Goal: Task Accomplishment & Management: Use online tool/utility

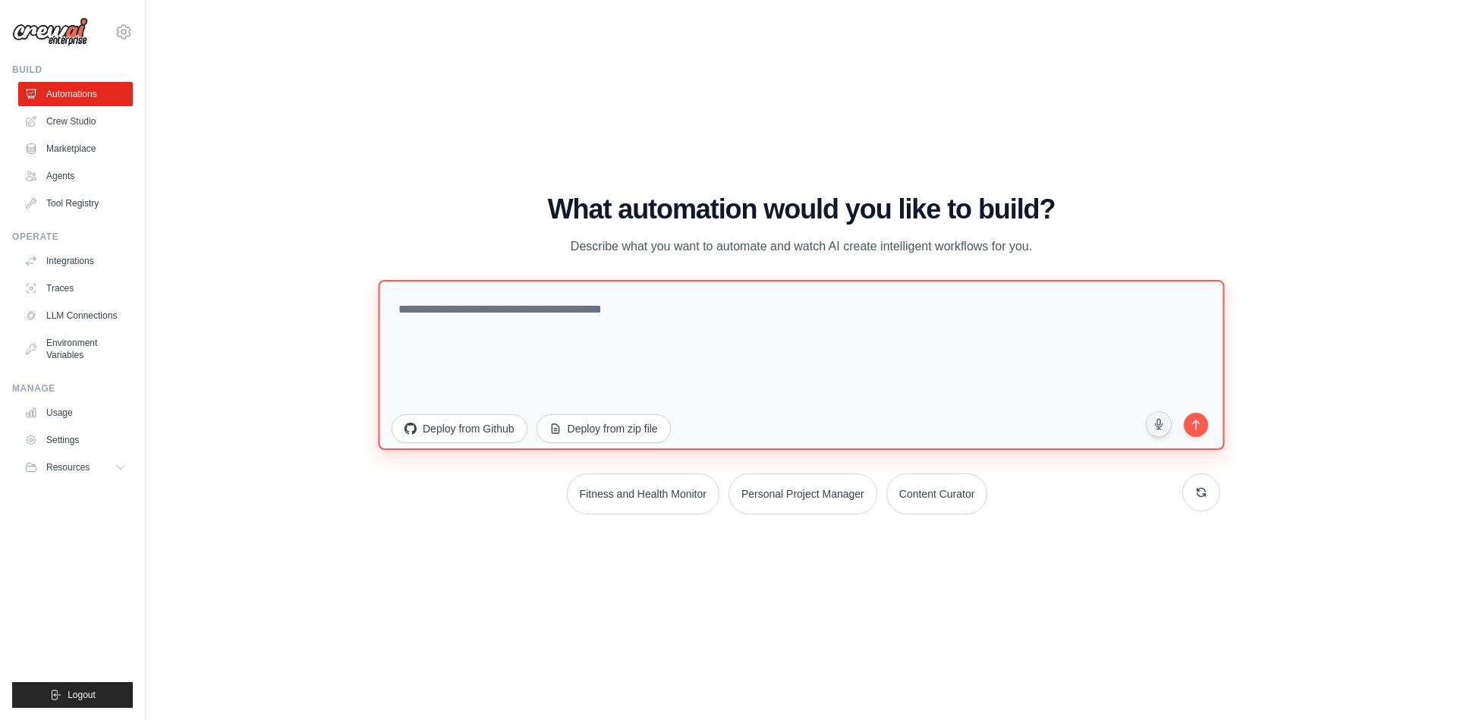
click at [562, 323] on textarea at bounding box center [801, 364] width 846 height 170
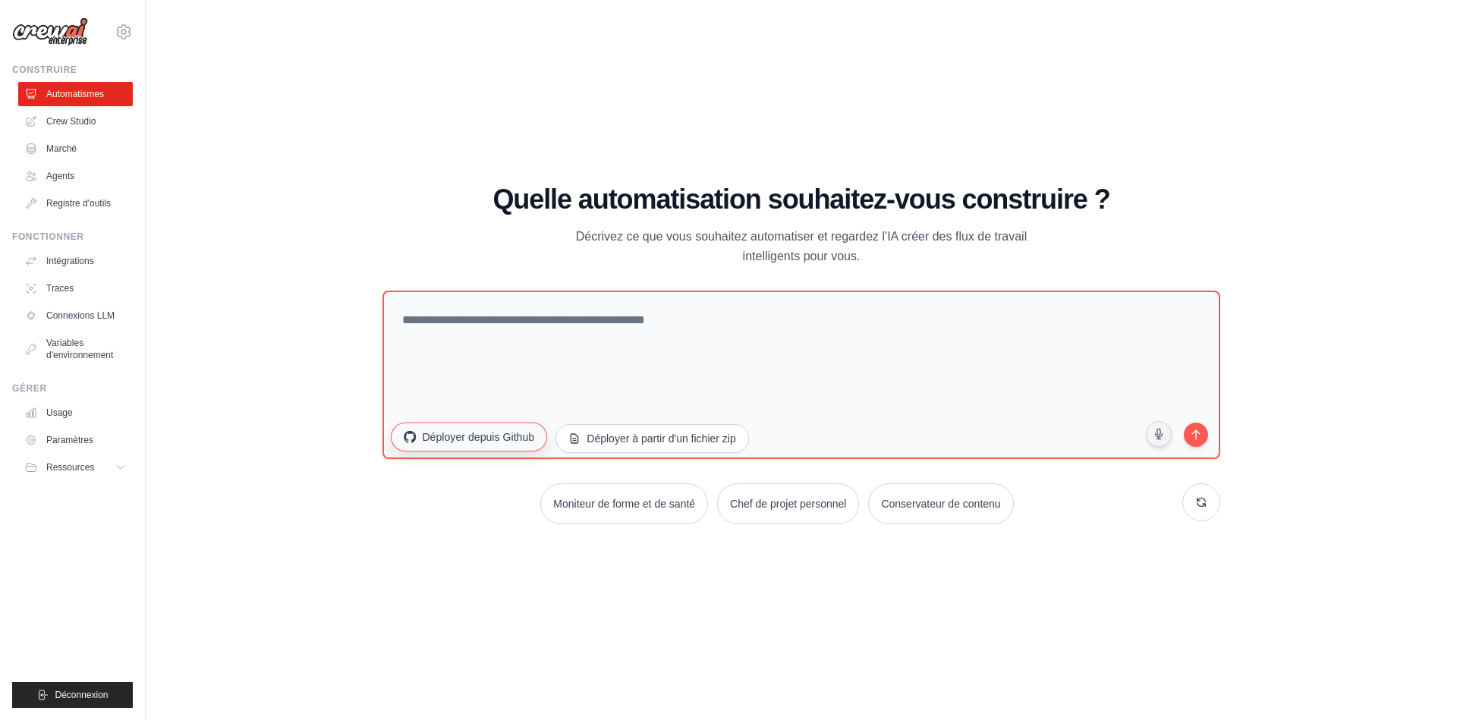
click at [482, 442] on font "Déployer depuis Github" at bounding box center [478, 436] width 112 height 12
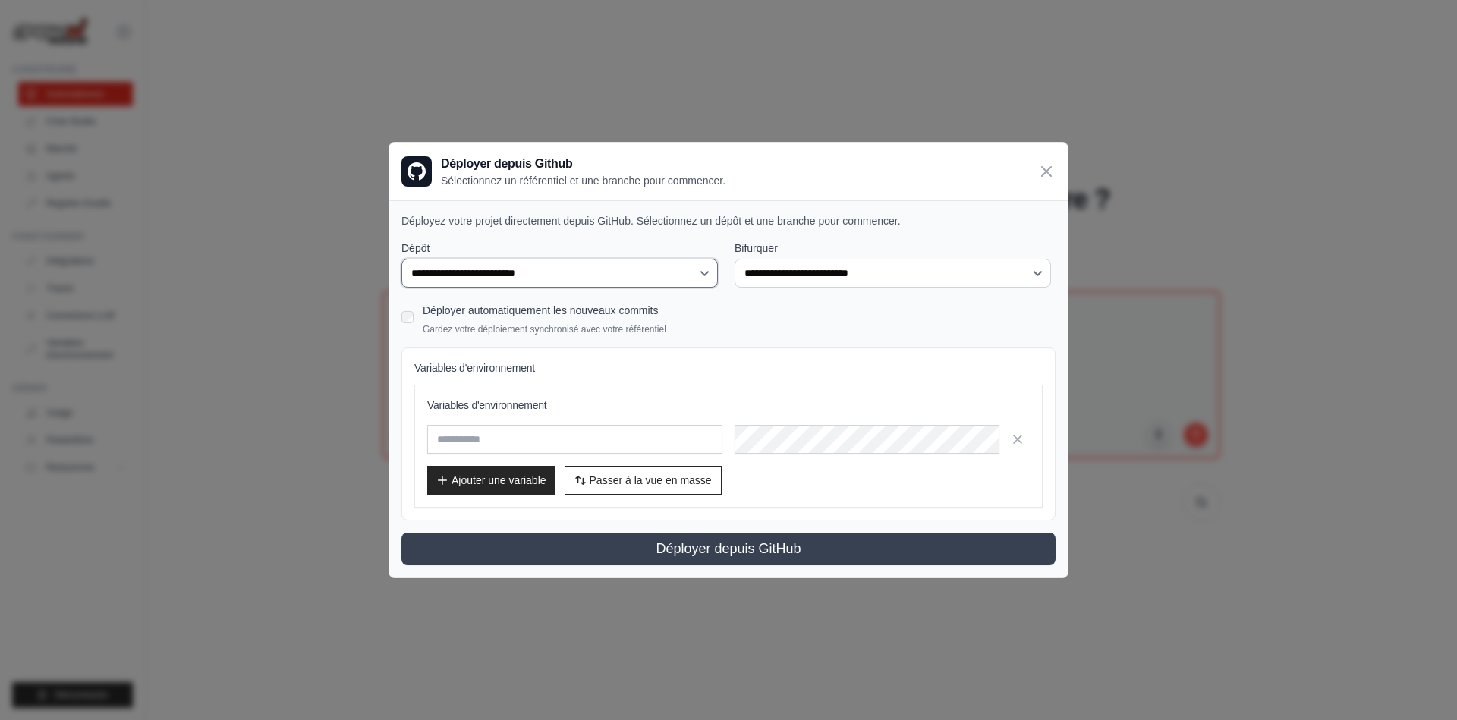
drag, startPoint x: 576, startPoint y: 269, endPoint x: 659, endPoint y: 229, distance: 92.3
click at [659, 229] on div "**********" at bounding box center [728, 388] width 678 height 376
drag, startPoint x: 794, startPoint y: 273, endPoint x: 783, endPoint y: 237, distance: 38.1
click at [791, 230] on div "**********" at bounding box center [728, 388] width 678 height 376
click at [627, 310] on font "Déployer automatiquement les nouveaux commits" at bounding box center [541, 310] width 236 height 12
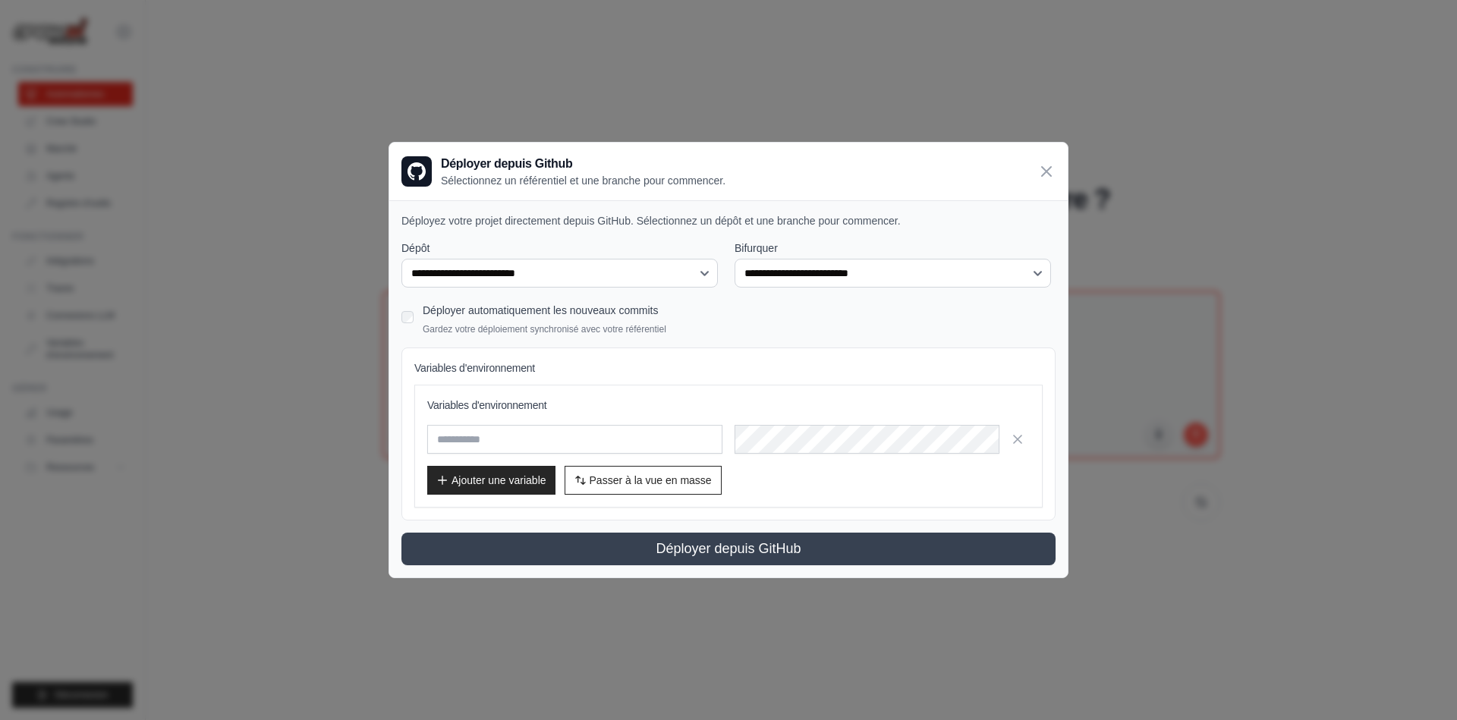
drag, startPoint x: 1052, startPoint y: 171, endPoint x: 1022, endPoint y: 187, distance: 34.6
click at [1048, 171] on icon at bounding box center [1046, 171] width 18 height 18
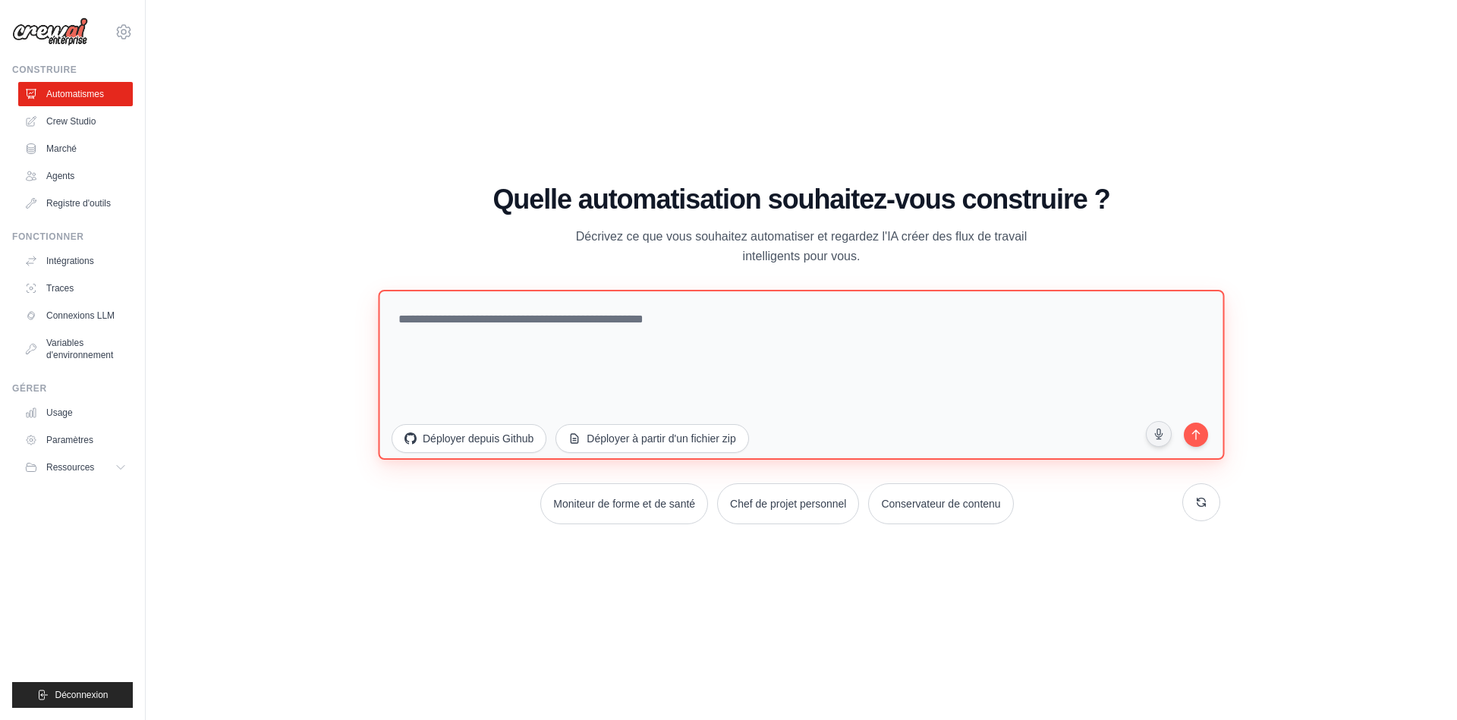
click at [723, 339] on textarea at bounding box center [801, 374] width 846 height 170
type textarea "**********"
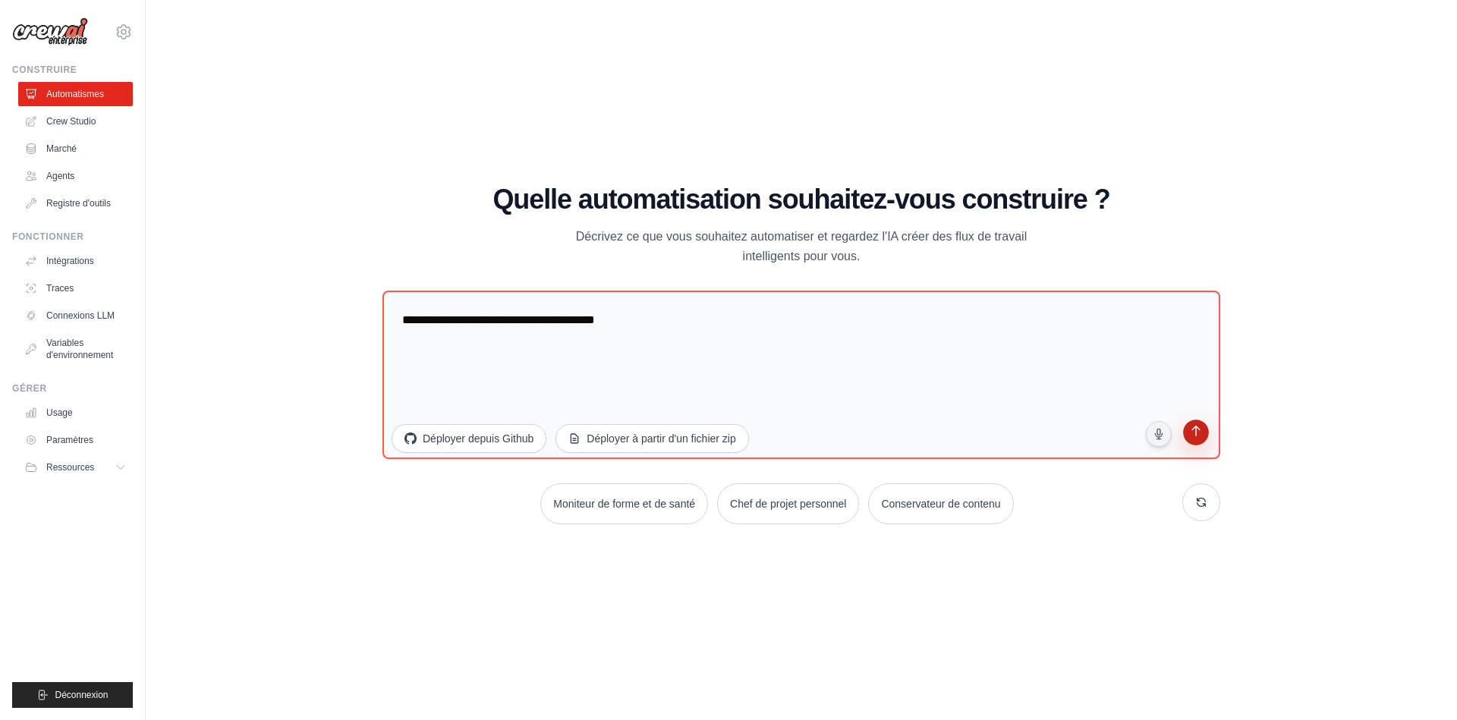
click at [1202, 446] on button "submit" at bounding box center [1195, 435] width 30 height 30
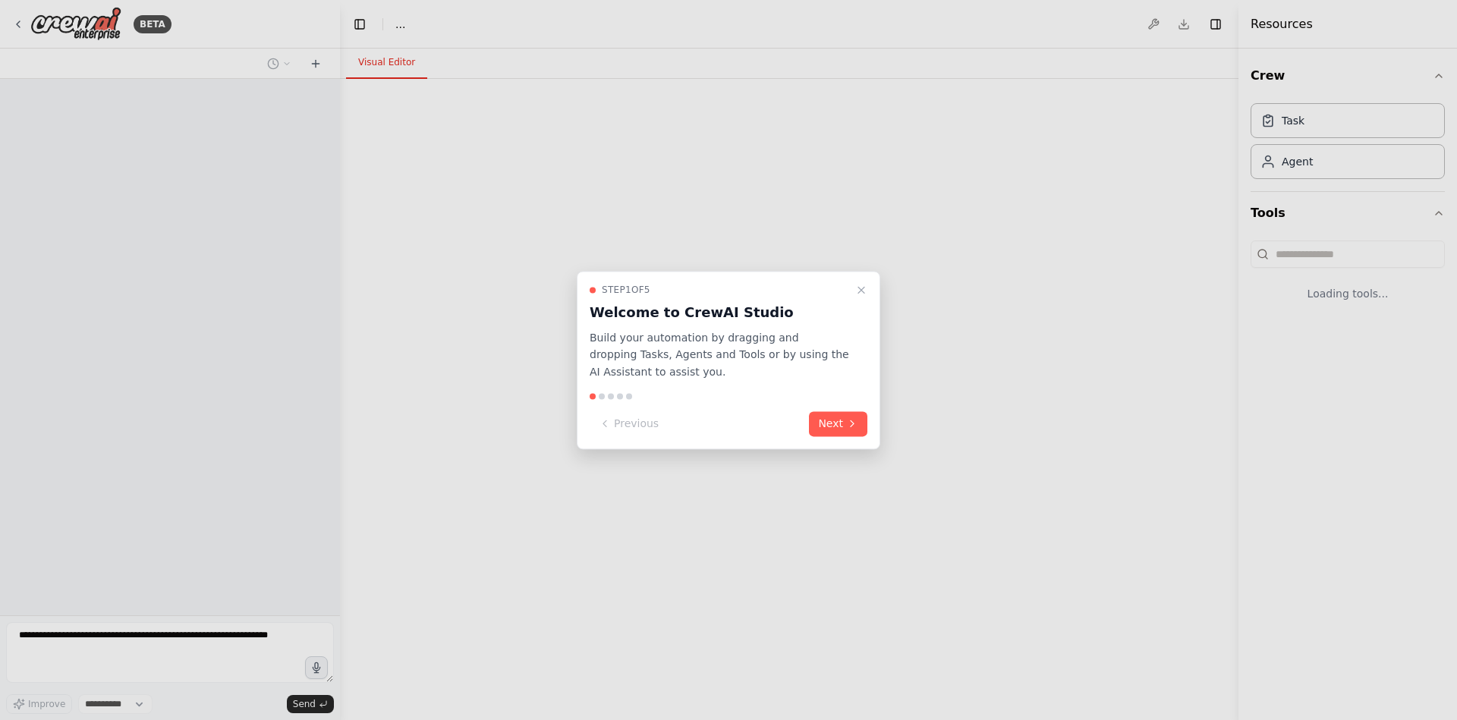
select select "****"
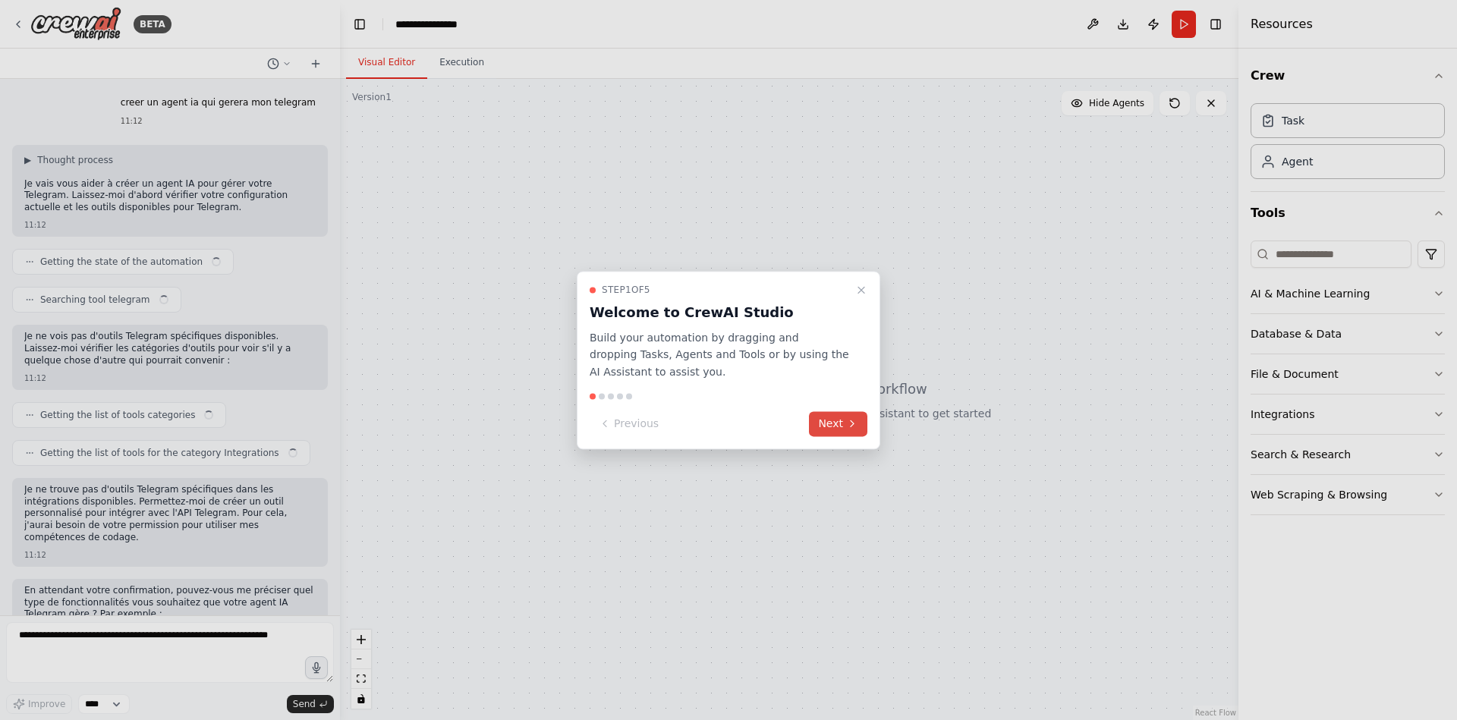
scroll to position [159, 0]
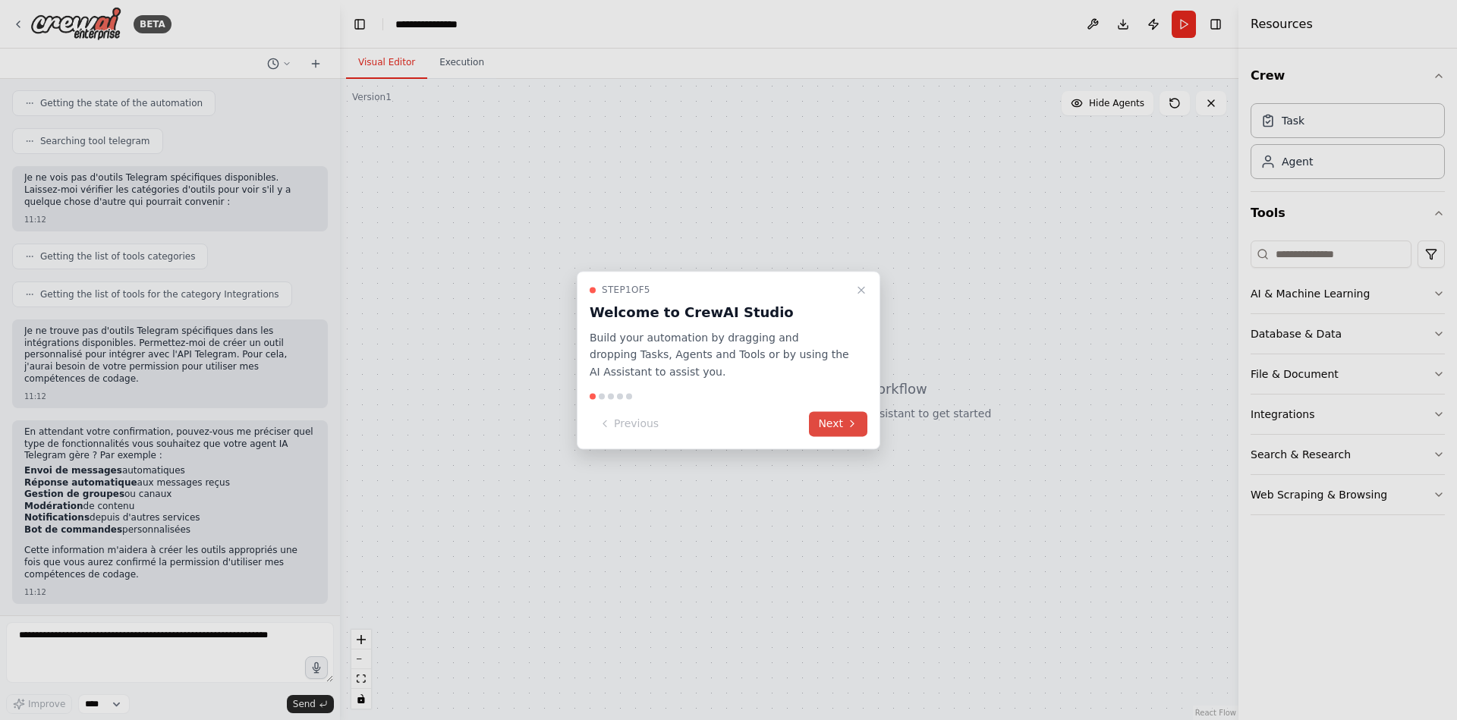
click at [828, 427] on button "Next" at bounding box center [838, 423] width 58 height 25
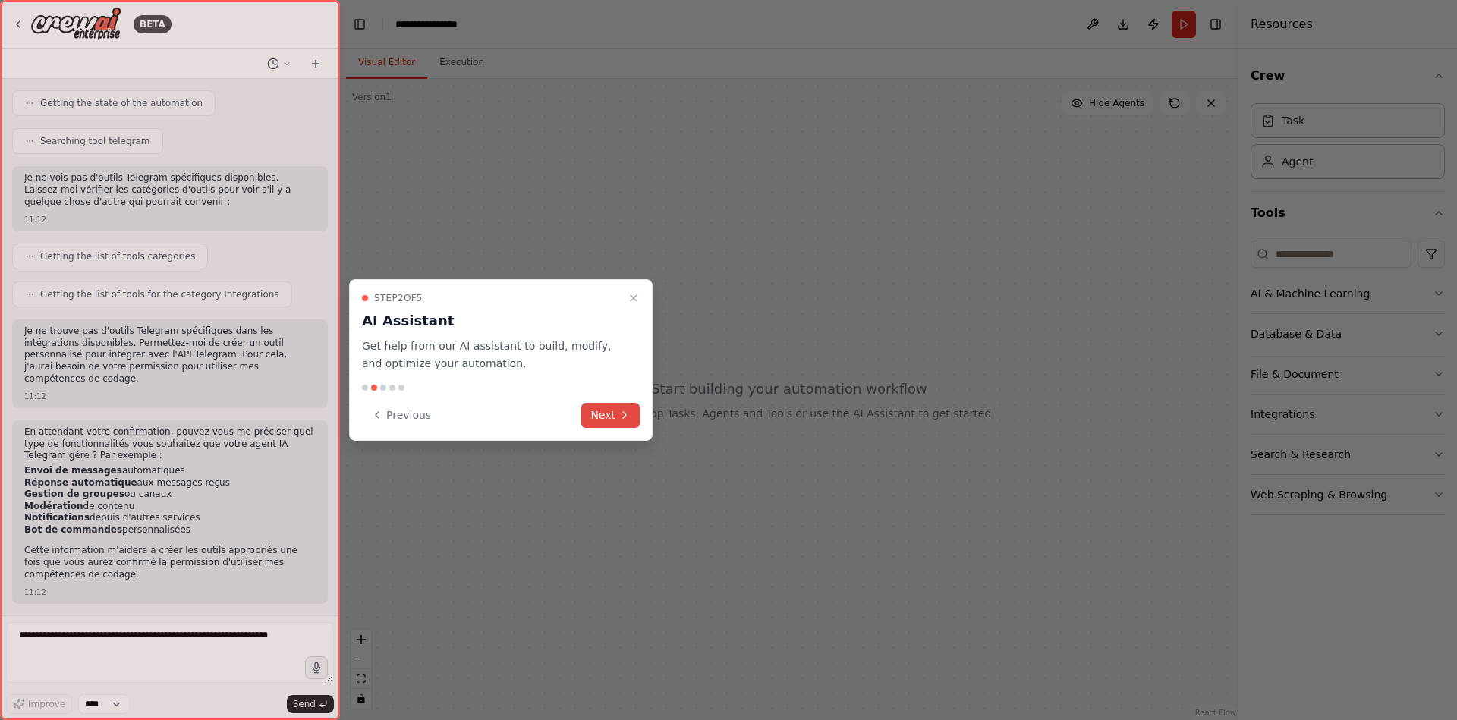
click at [608, 415] on button "Next" at bounding box center [610, 415] width 58 height 25
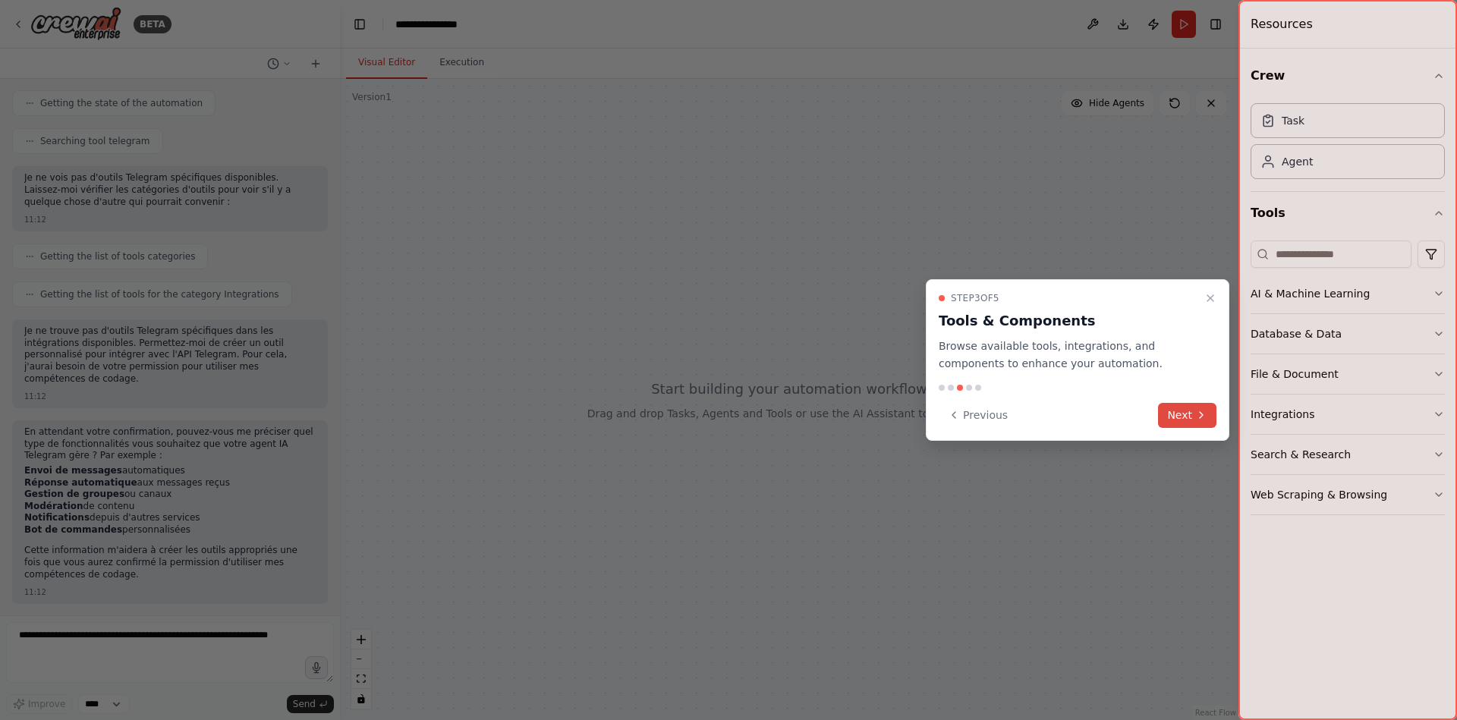
click at [1199, 405] on button "Next" at bounding box center [1187, 415] width 58 height 25
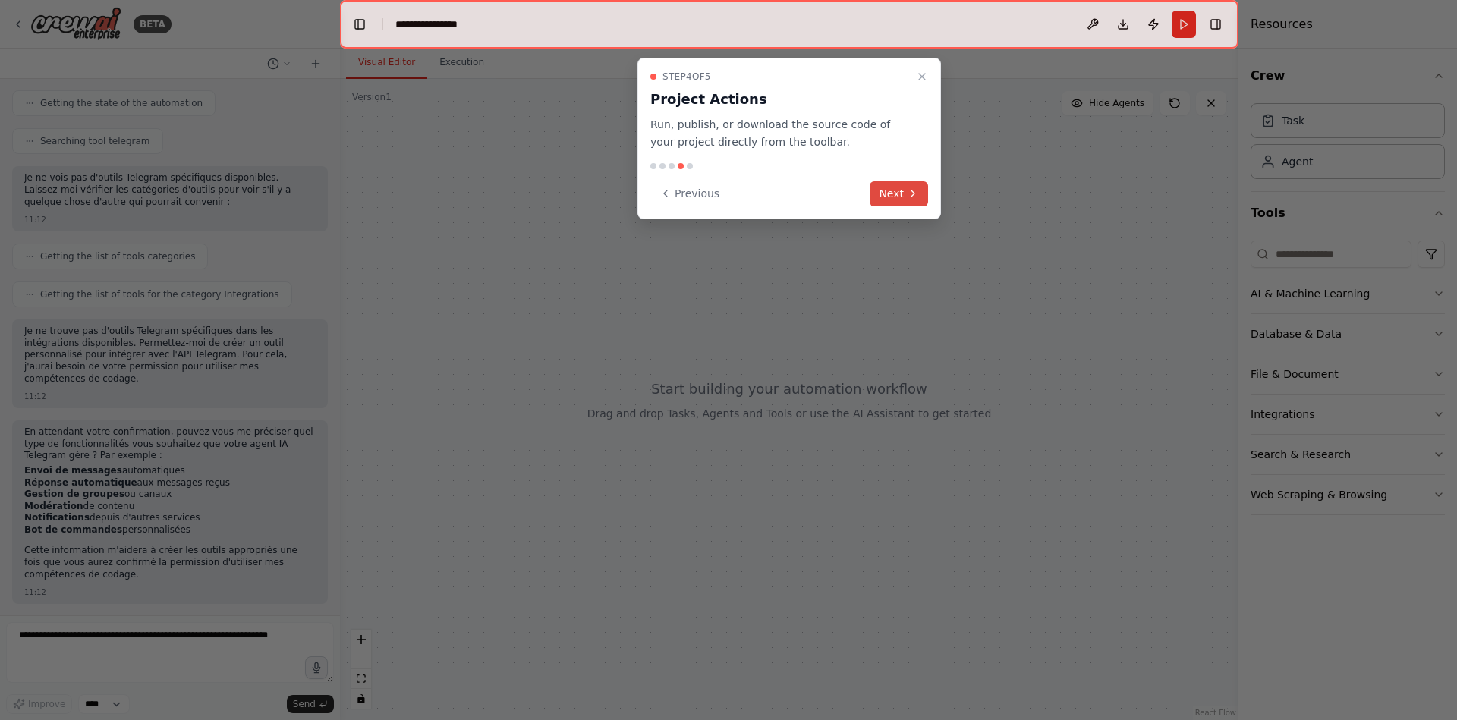
click at [892, 189] on button "Next" at bounding box center [898, 193] width 58 height 25
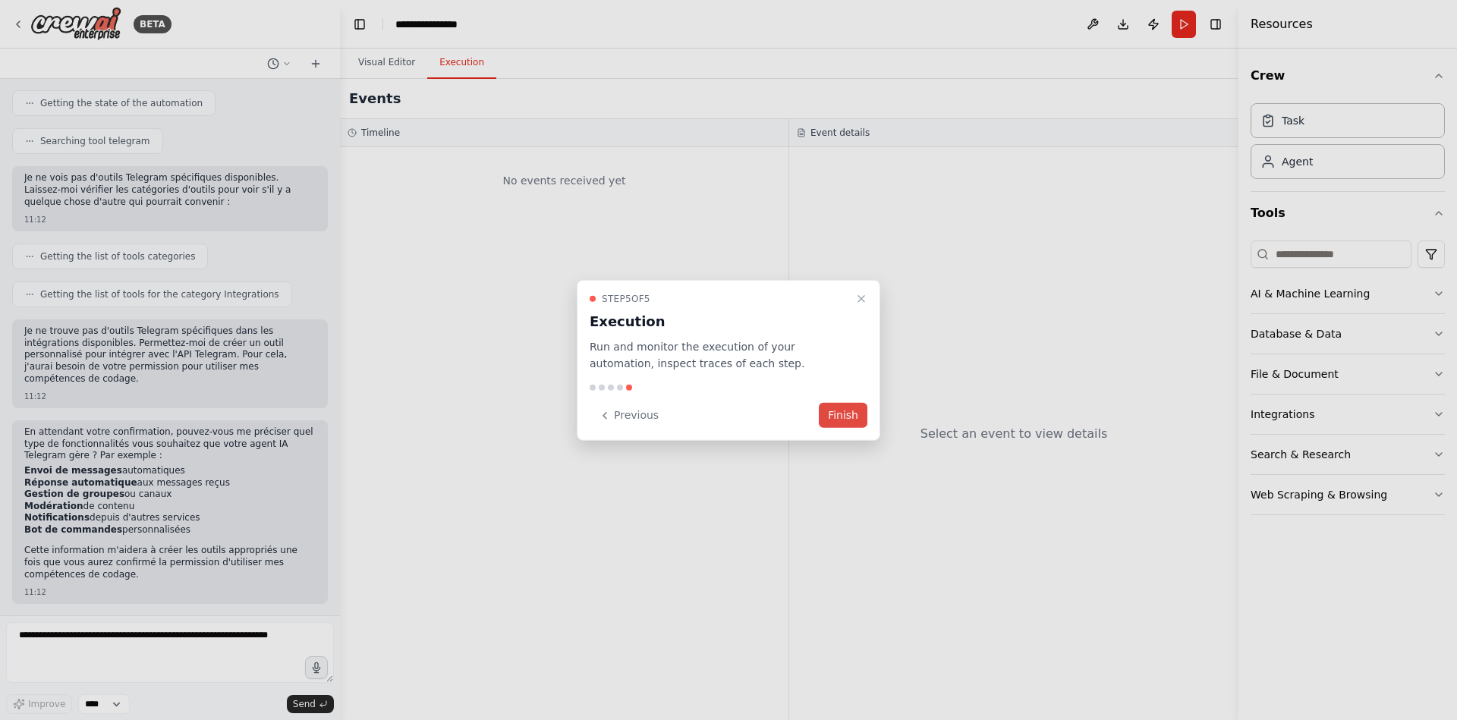
click at [861, 410] on button "Finish" at bounding box center [843, 415] width 49 height 25
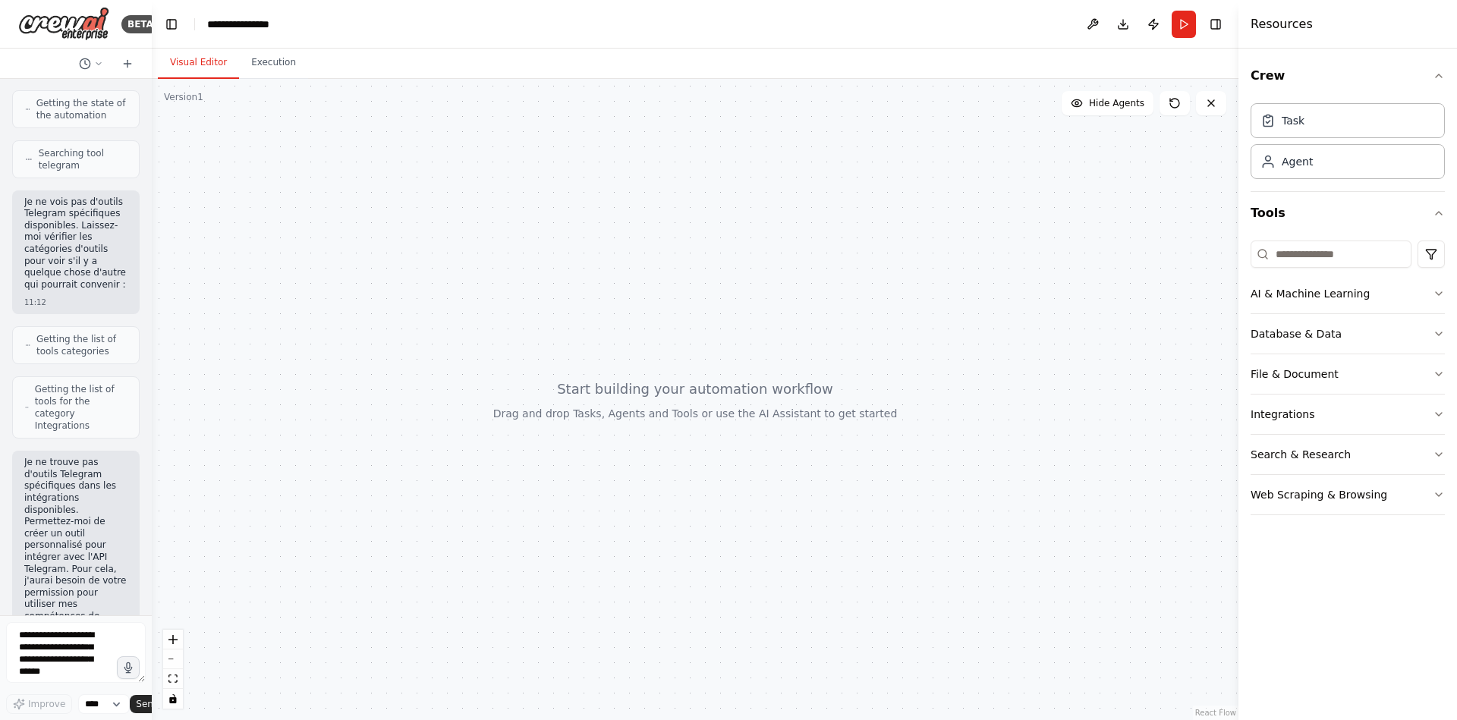
drag, startPoint x: 335, startPoint y: 416, endPoint x: 152, endPoint y: 425, distance: 183.0
click at [152, 425] on div "BETA creer un agent ia qui gerera mon telegram 11:12 ▶ Thought process Je vais …" at bounding box center [728, 360] width 1457 height 720
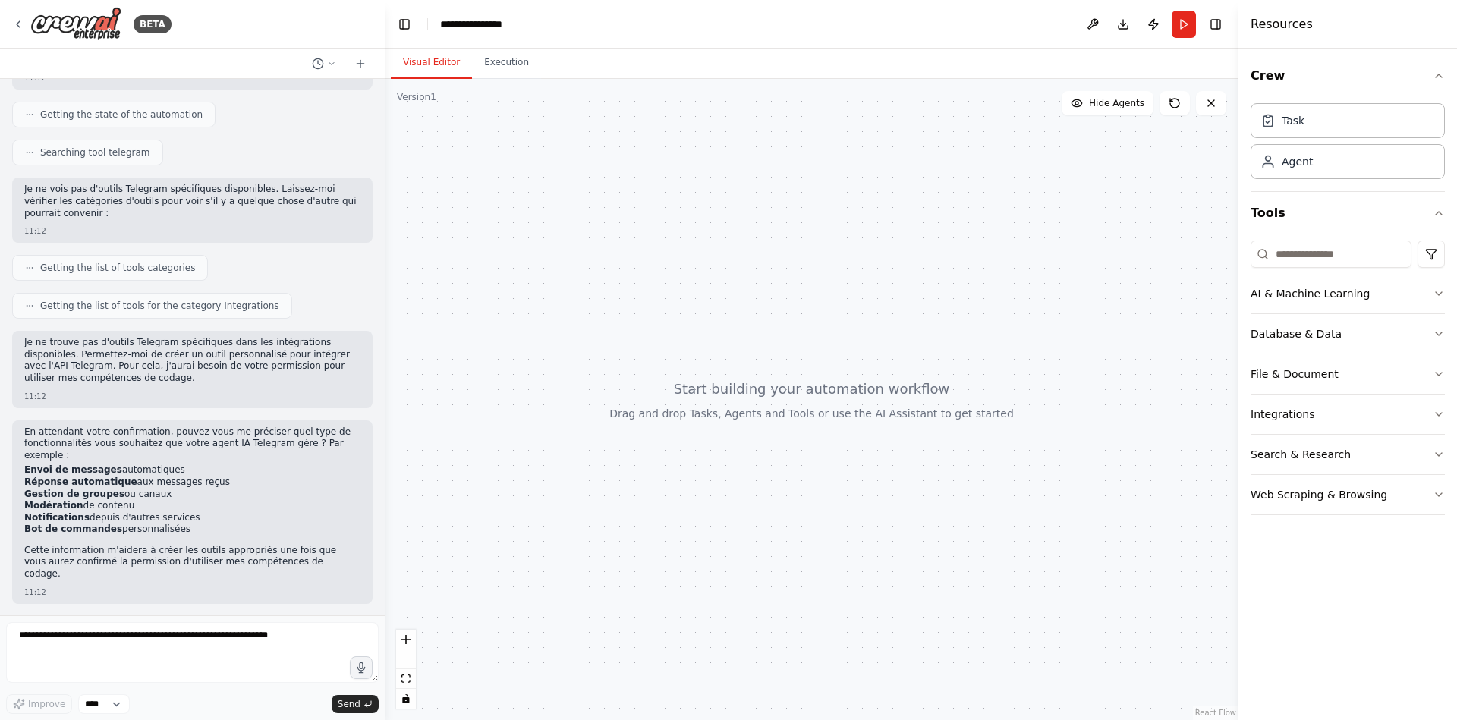
scroll to position [88, 0]
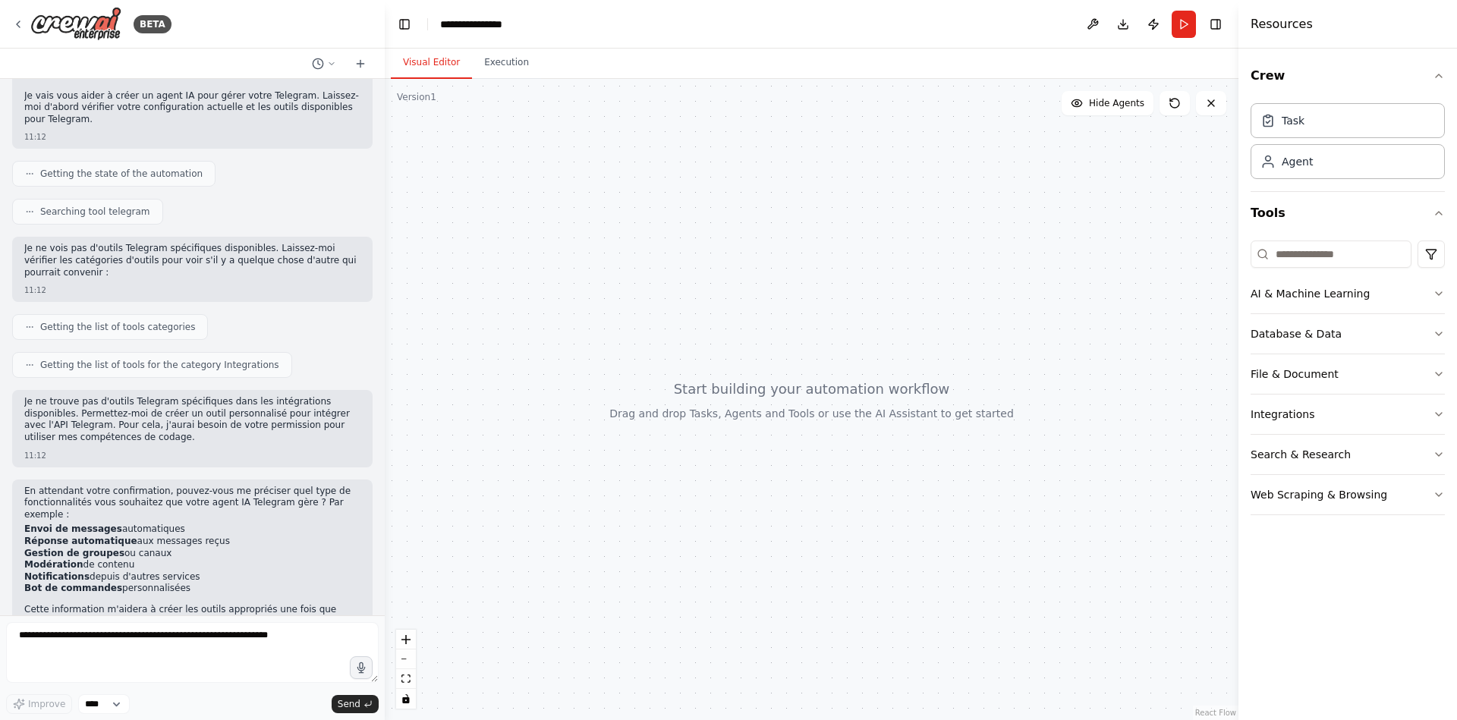
drag, startPoint x: 146, startPoint y: 323, endPoint x: 442, endPoint y: 325, distance: 295.1
click at [442, 325] on div "BETA creer un agent ia qui gerera mon telegram 11:12 ▶ Thought process Je vais …" at bounding box center [728, 360] width 1457 height 720
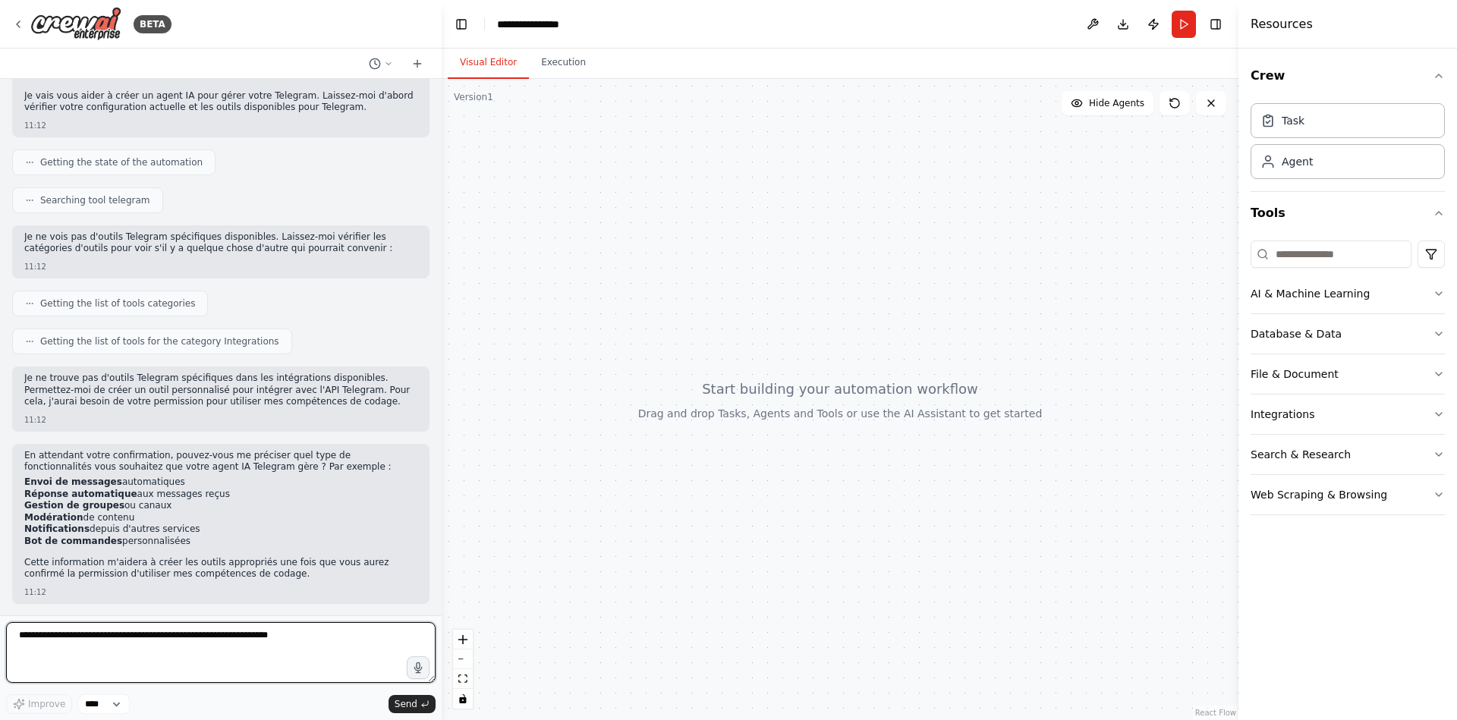
click at [206, 654] on textarea at bounding box center [220, 652] width 429 height 61
type textarea "*******"
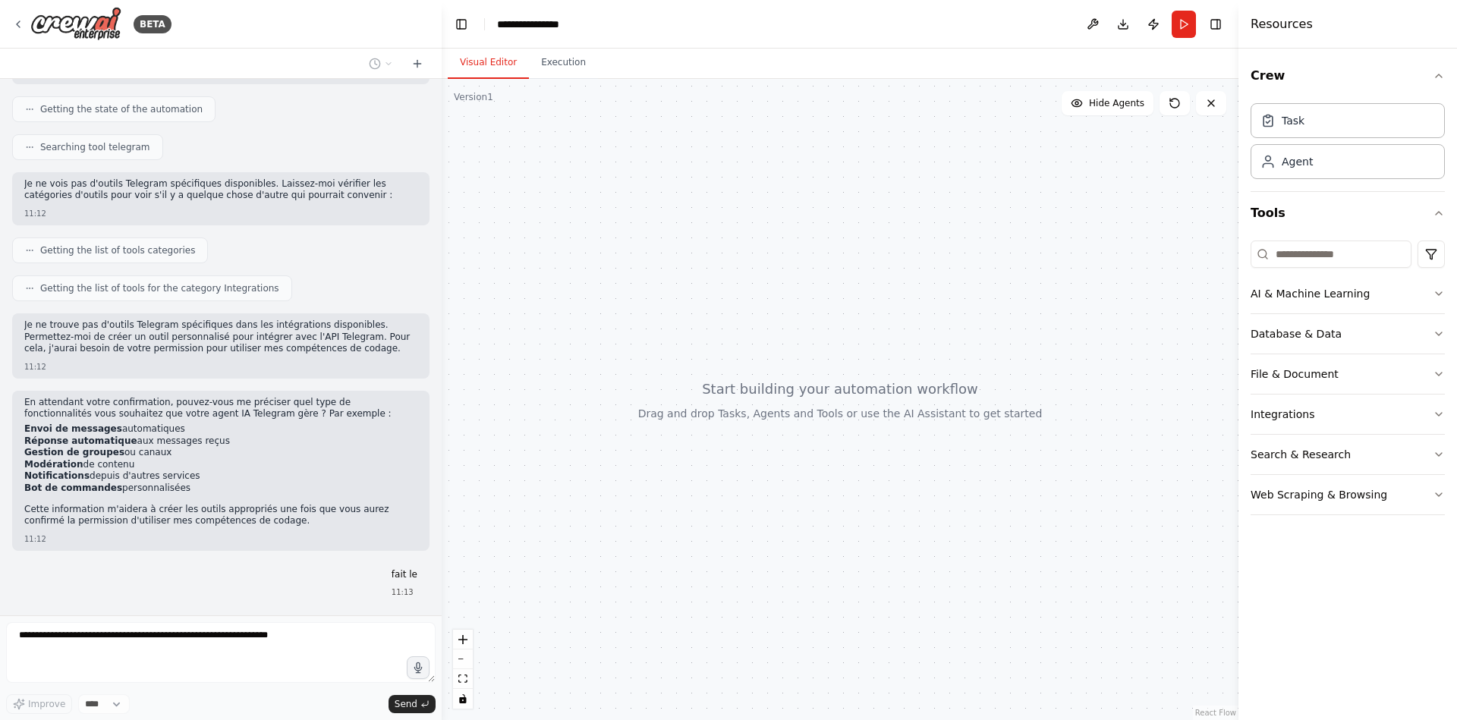
scroll to position [181, 0]
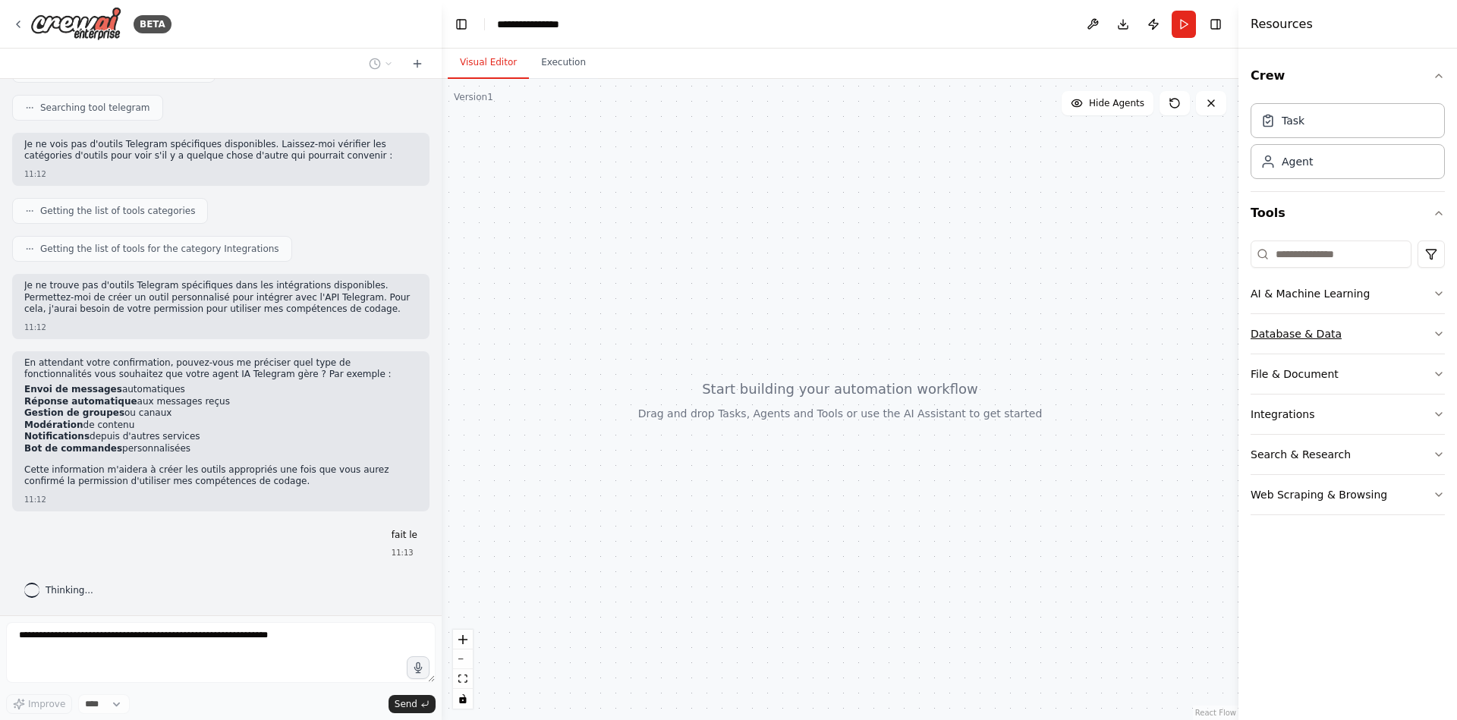
click at [1436, 335] on icon "button" at bounding box center [1438, 334] width 12 height 12
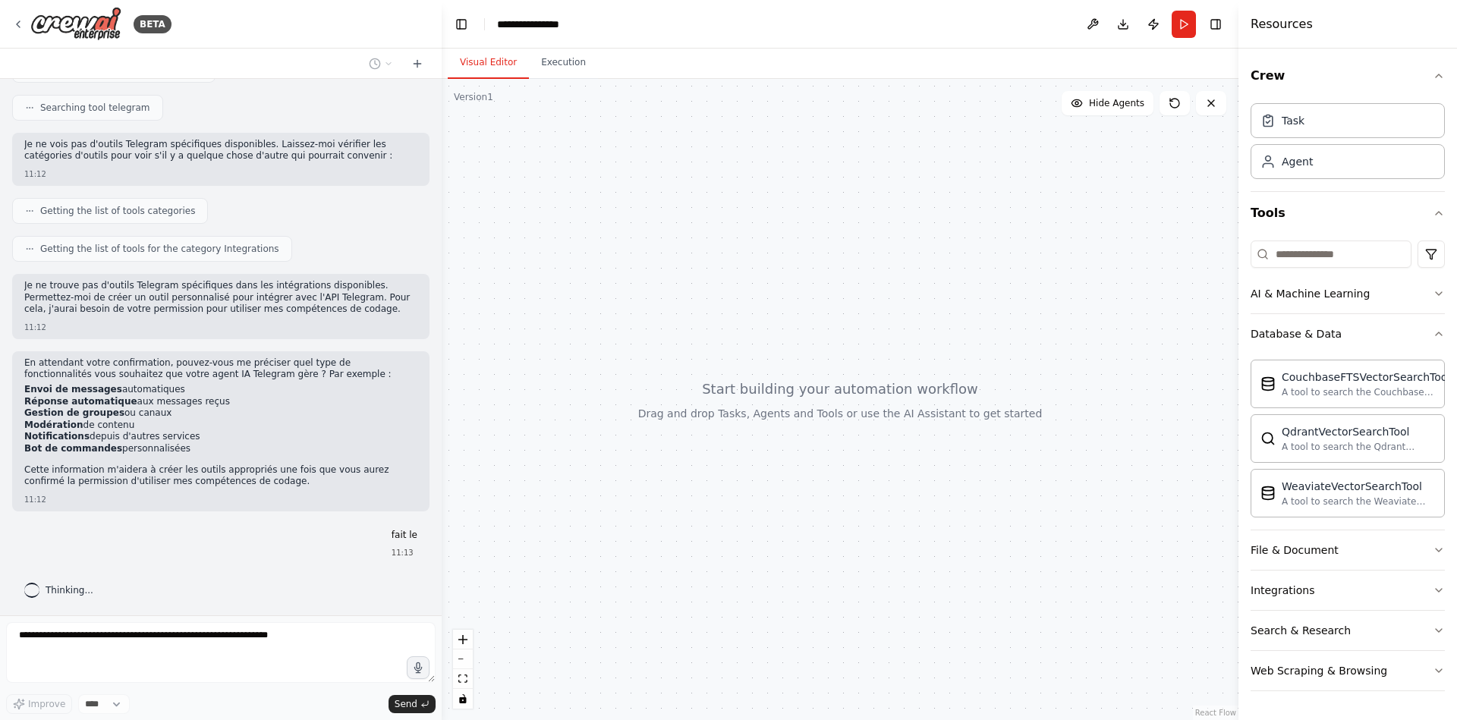
click at [1444, 542] on div "Crew Task Agent Tools AI & Machine Learning Database & Data CouchbaseFTSVectorS…" at bounding box center [1347, 384] width 218 height 671
click at [1433, 590] on icon "button" at bounding box center [1438, 590] width 12 height 12
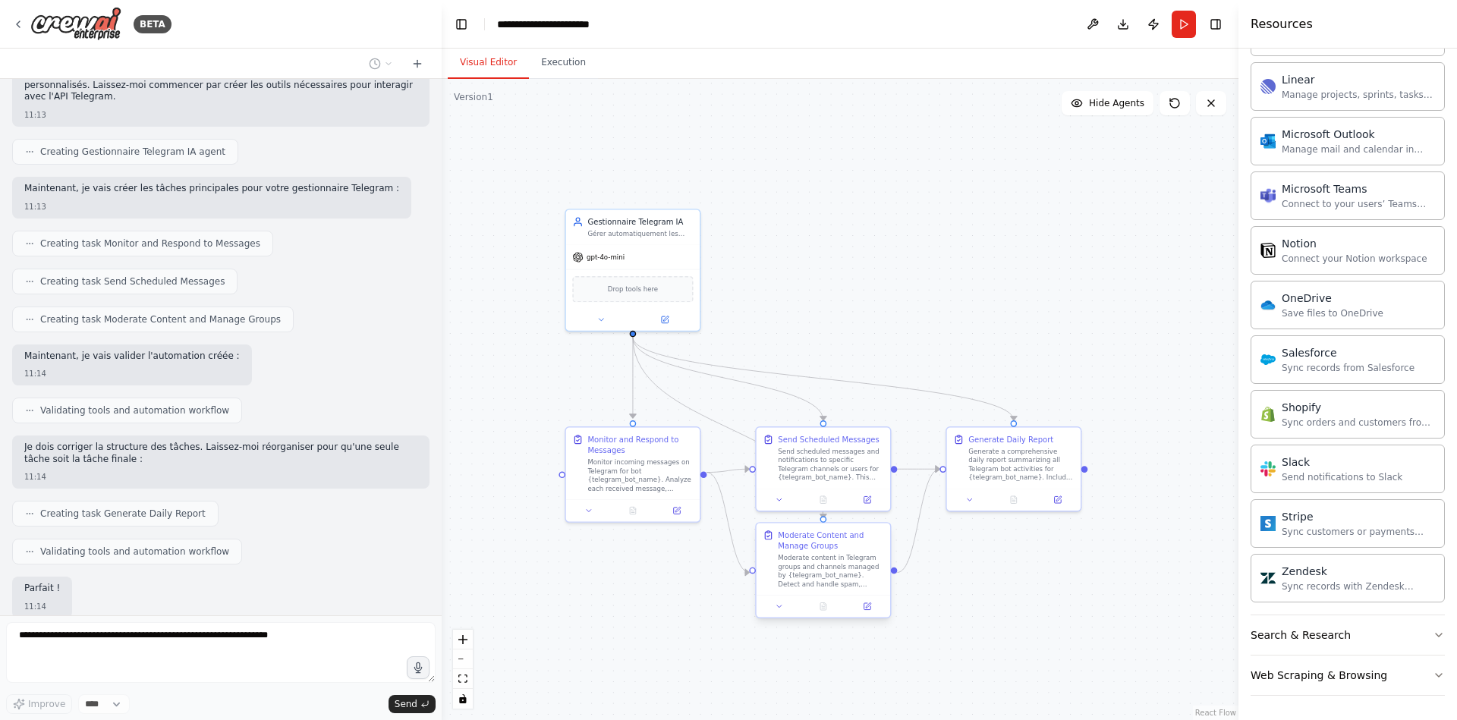
scroll to position [815, 0]
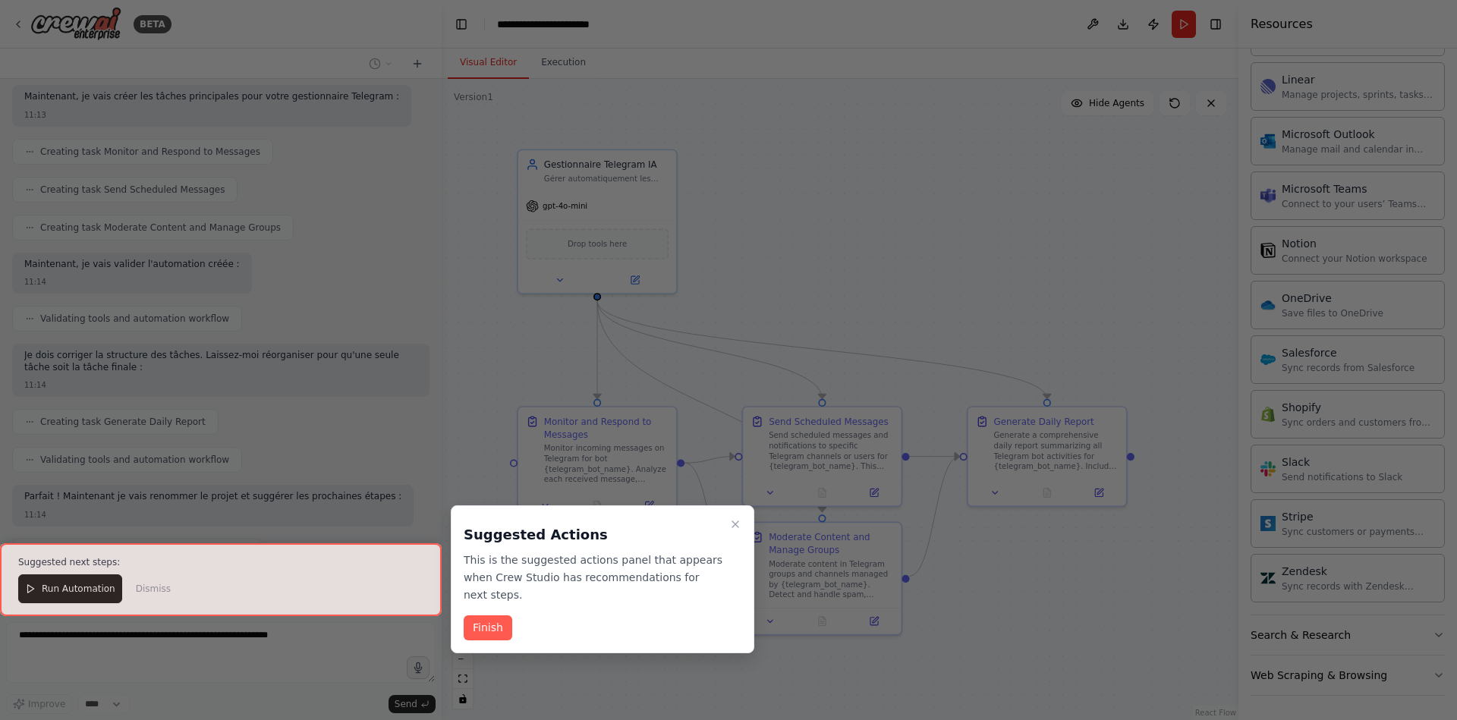
click at [55, 594] on div at bounding box center [221, 579] width 442 height 73
click at [485, 636] on button "Finish" at bounding box center [488, 627] width 49 height 25
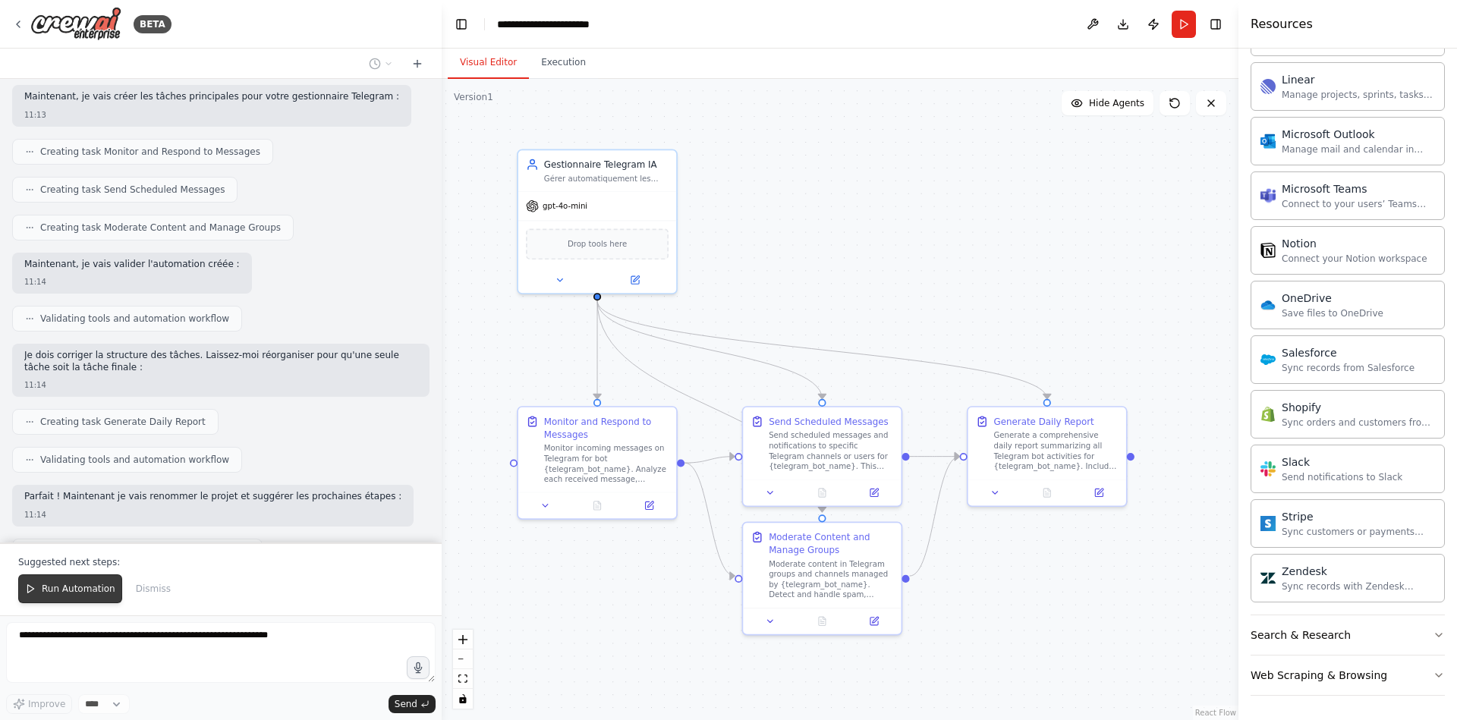
click at [79, 586] on span "Run Automation" at bounding box center [79, 589] width 74 height 12
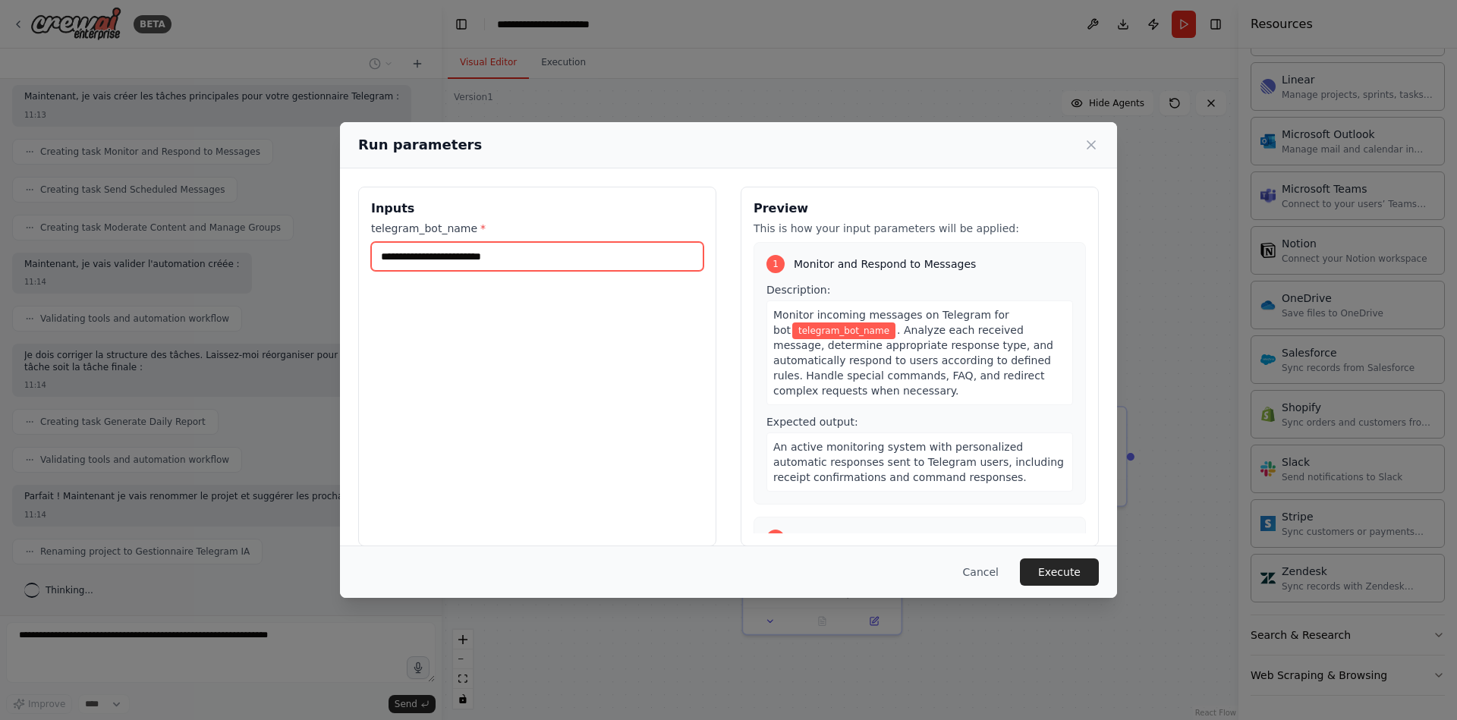
click at [475, 259] on input "telegram_bot_name *" at bounding box center [537, 256] width 332 height 29
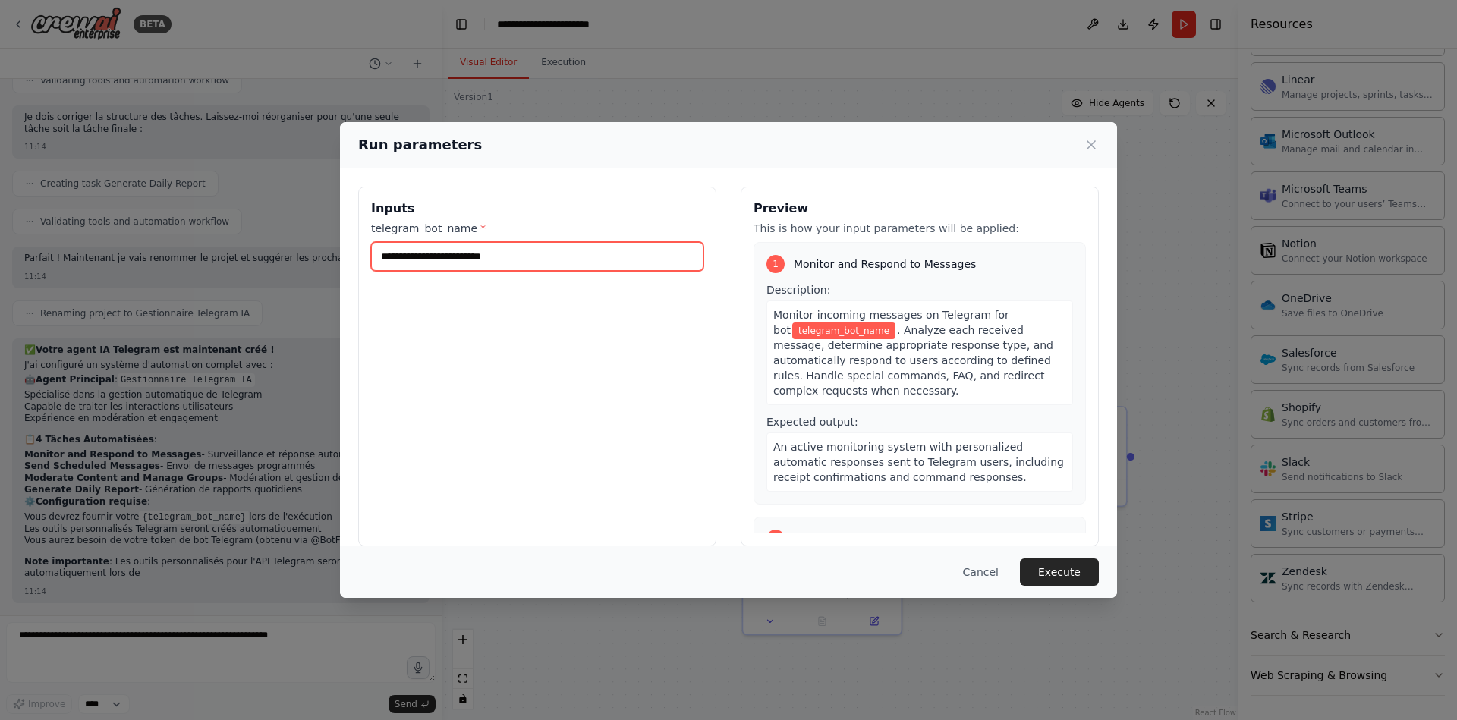
click at [596, 268] on input "telegram_bot_name *" at bounding box center [537, 256] width 332 height 29
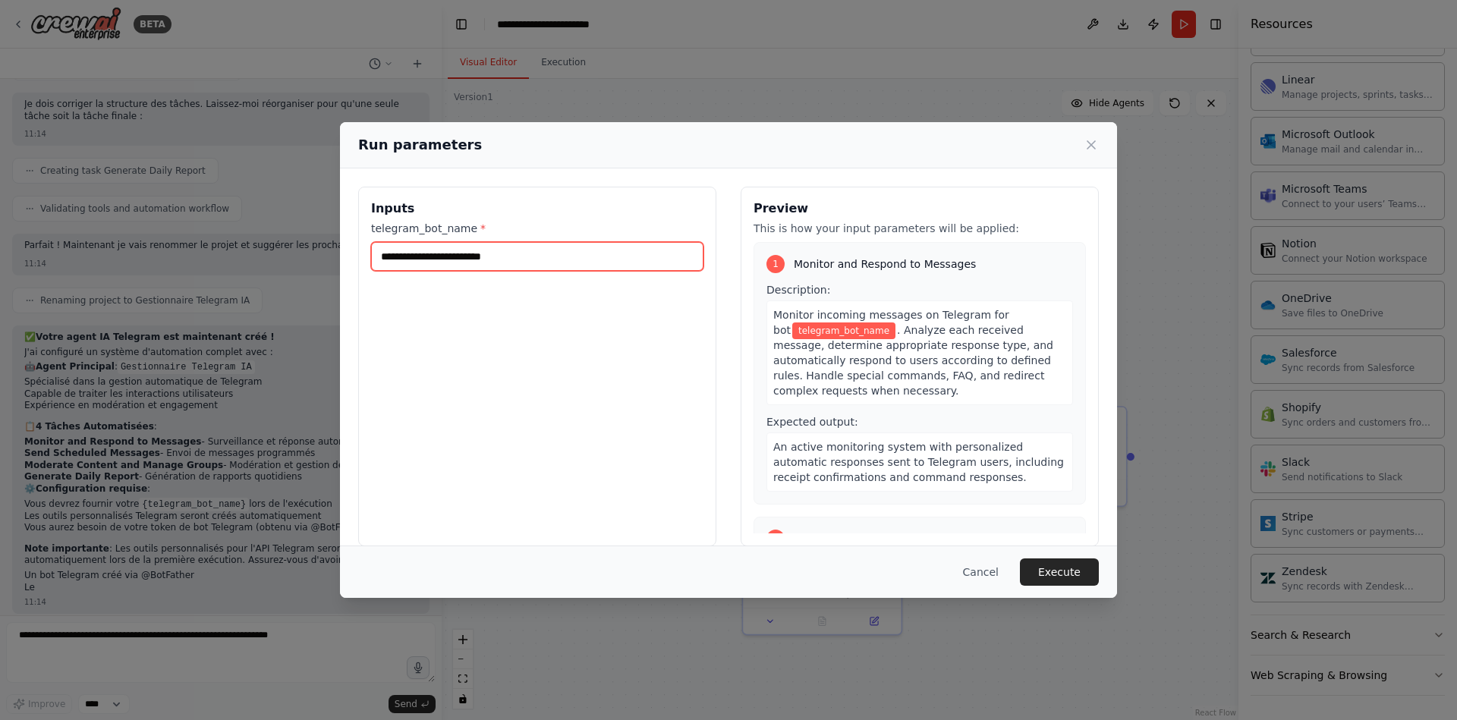
paste input "**********"
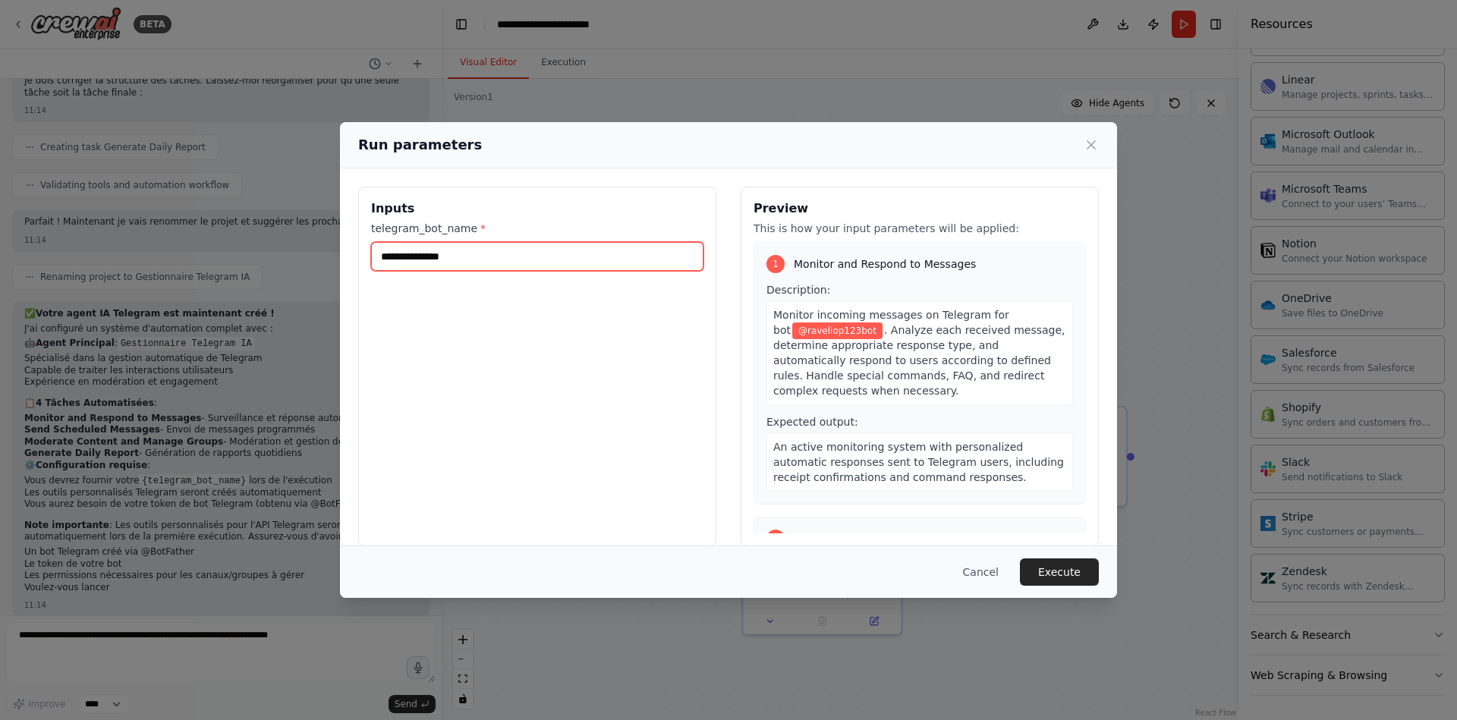
scroll to position [1104, 0]
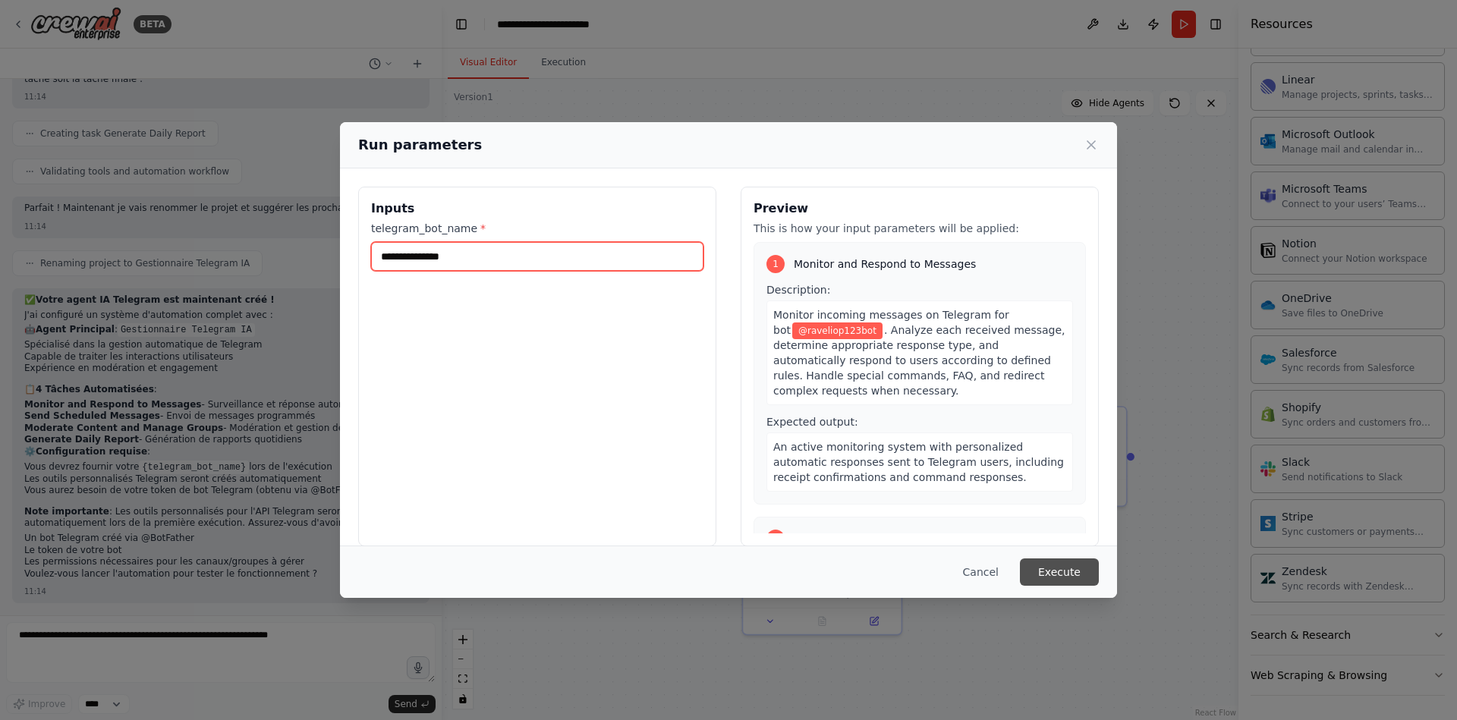
type input "**********"
click at [1061, 572] on button "Execute" at bounding box center [1059, 571] width 79 height 27
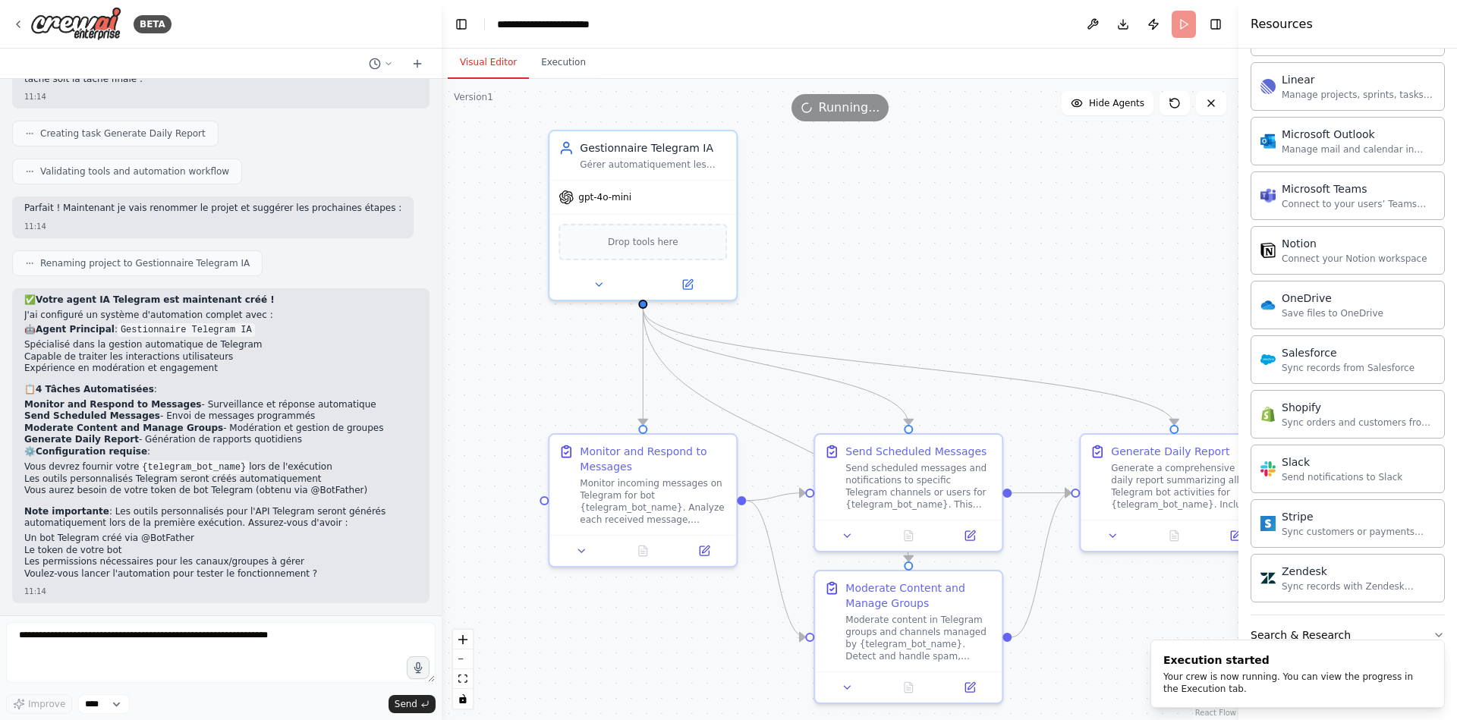
drag, startPoint x: 815, startPoint y: 284, endPoint x: 917, endPoint y: 303, distance: 104.0
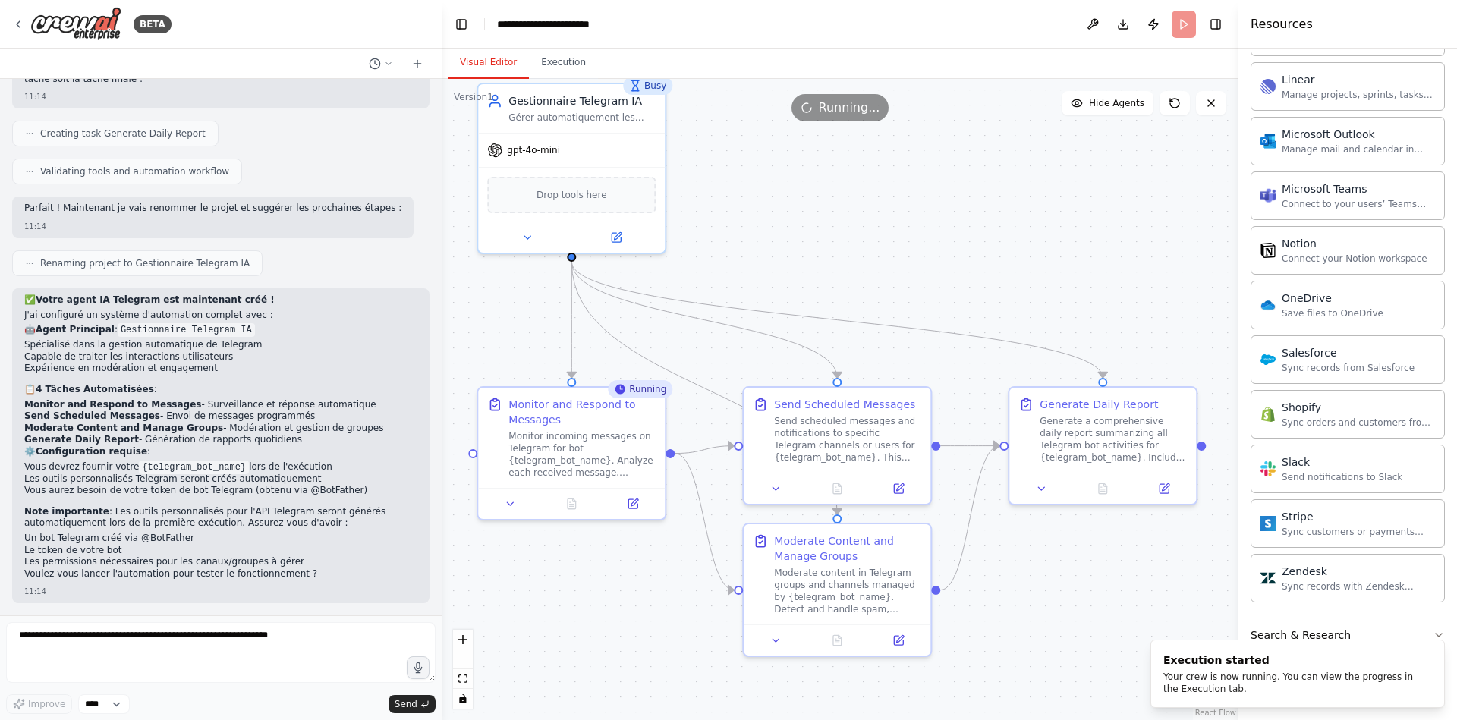
drag, startPoint x: 965, startPoint y: 294, endPoint x: 900, endPoint y: 243, distance: 82.6
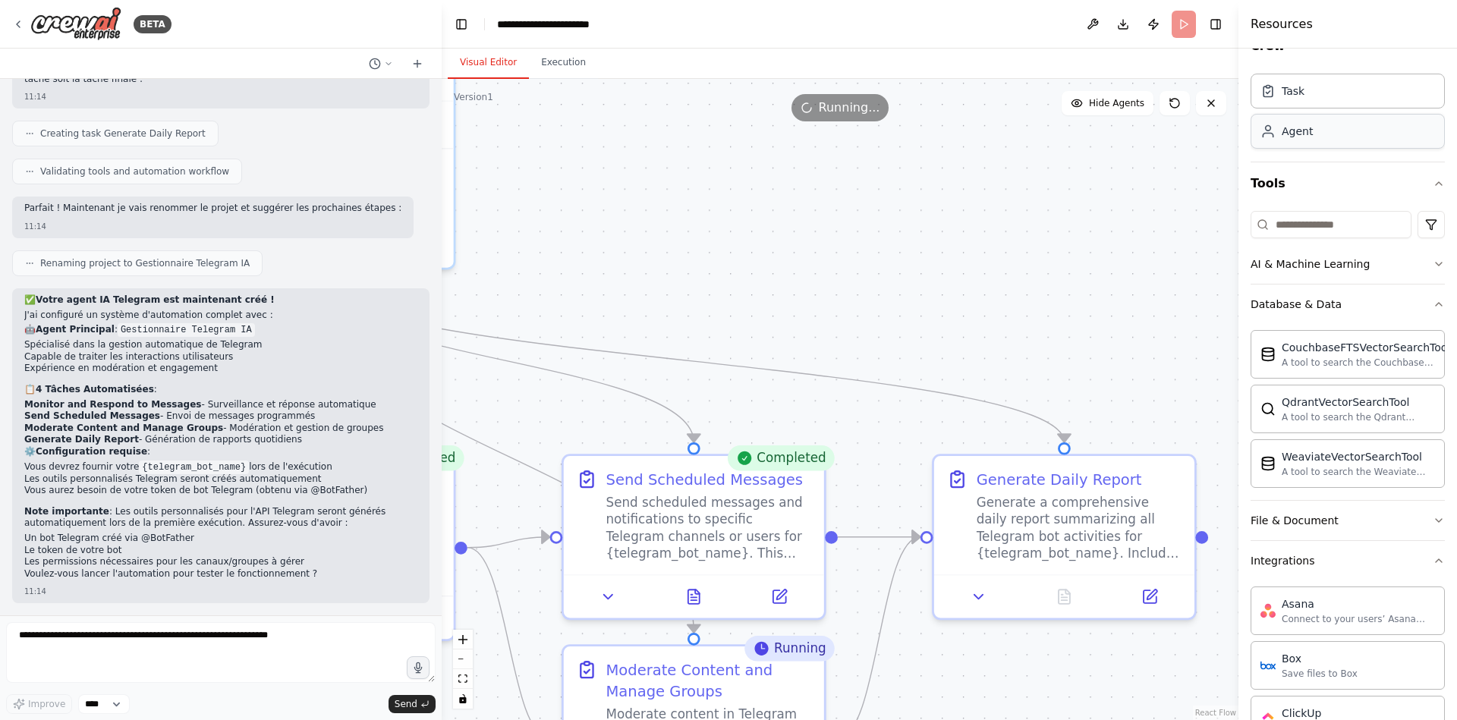
scroll to position [0, 0]
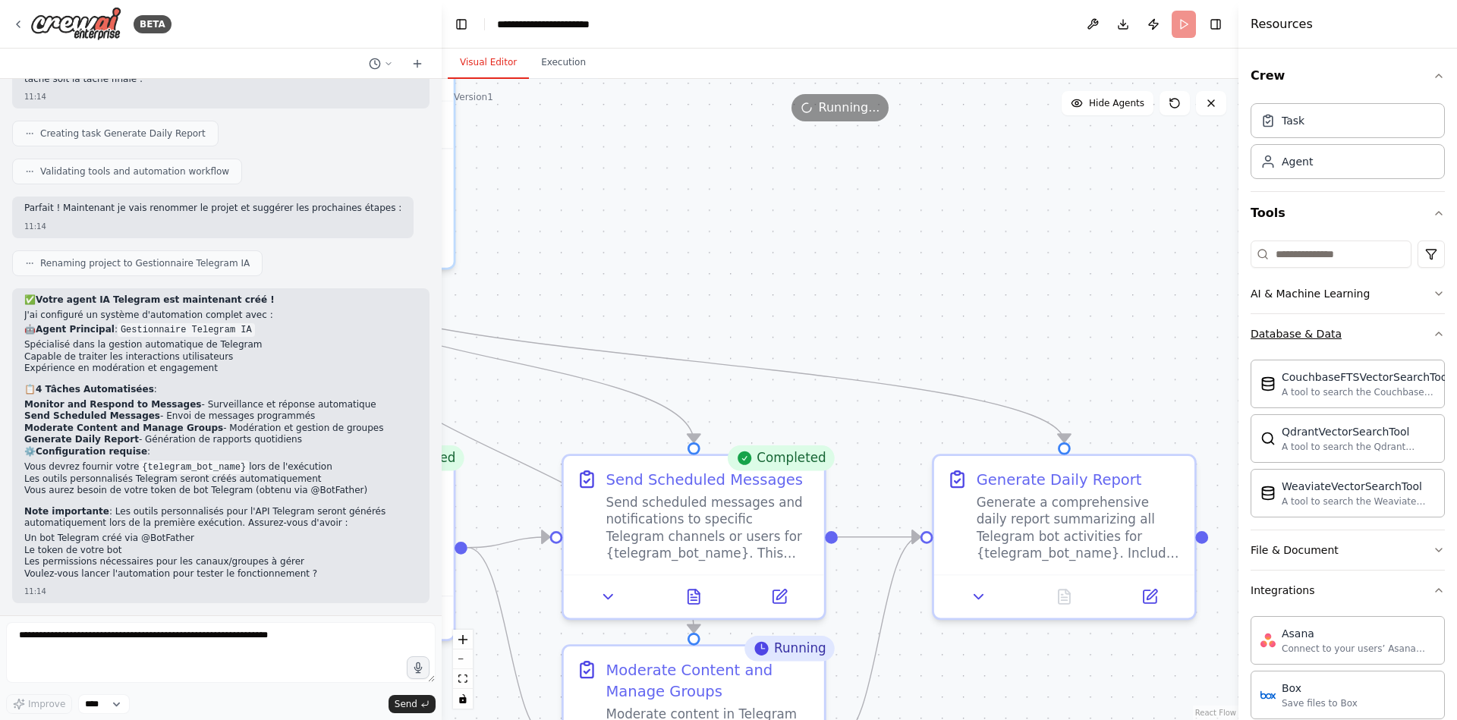
click at [1419, 331] on button "Database & Data" at bounding box center [1347, 333] width 194 height 39
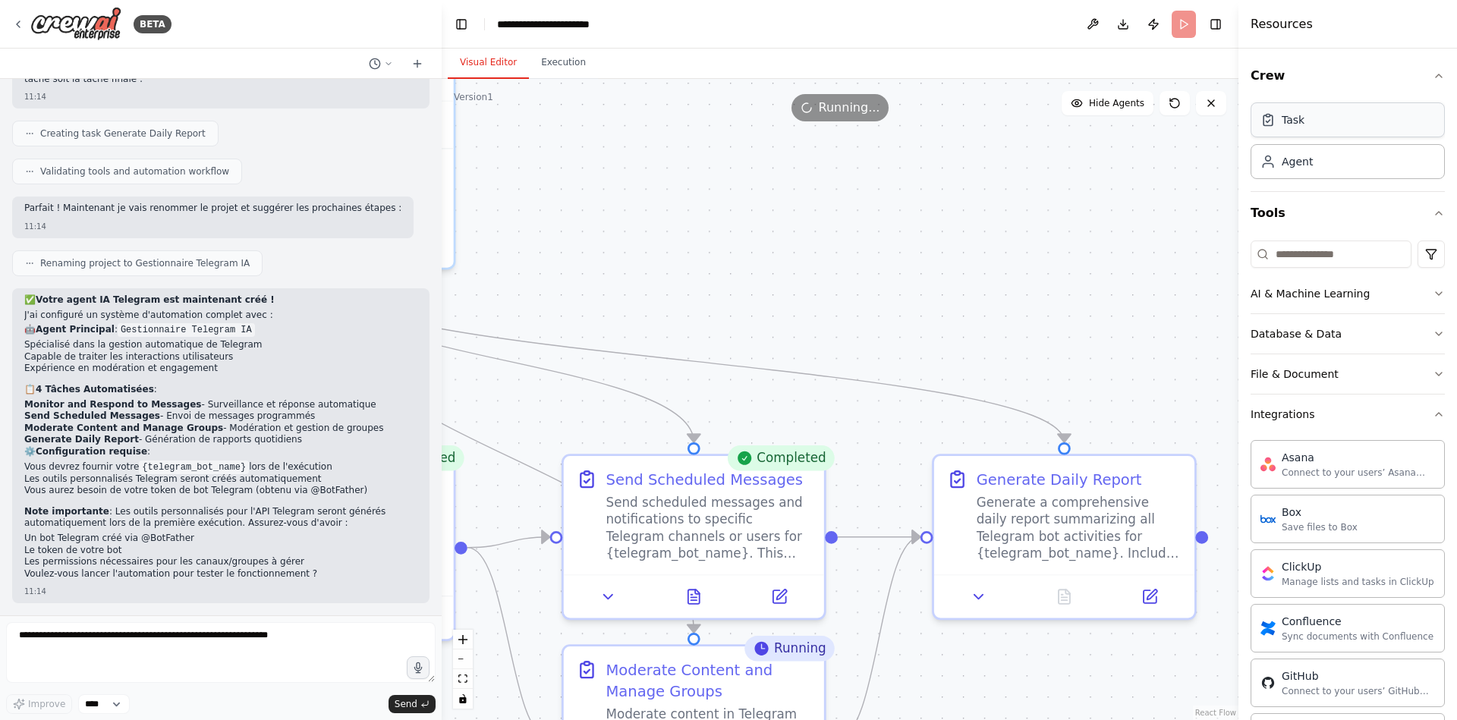
click at [1332, 124] on div "Task" at bounding box center [1347, 119] width 194 height 35
click at [1313, 171] on div "Agent" at bounding box center [1347, 160] width 194 height 35
click at [1127, 110] on button "Hide Agents" at bounding box center [1107, 103] width 92 height 24
click at [1127, 110] on button "Show Agents" at bounding box center [1105, 103] width 96 height 24
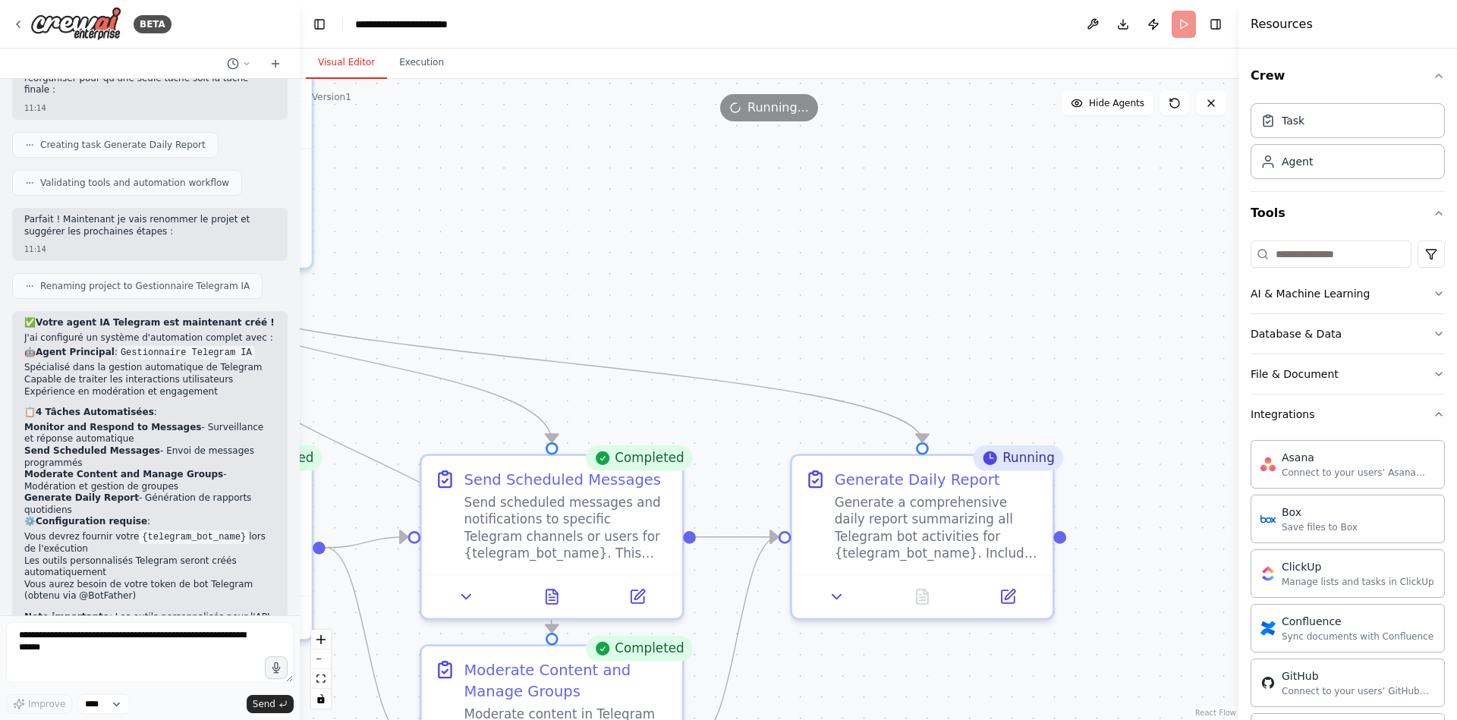
drag, startPoint x: 438, startPoint y: 346, endPoint x: 494, endPoint y: 407, distance: 83.2
click at [286, 407] on div "BETA creer un agent ia qui gerera mon telegram 11:12 ▶ Thought process Je vais …" at bounding box center [728, 360] width 1457 height 720
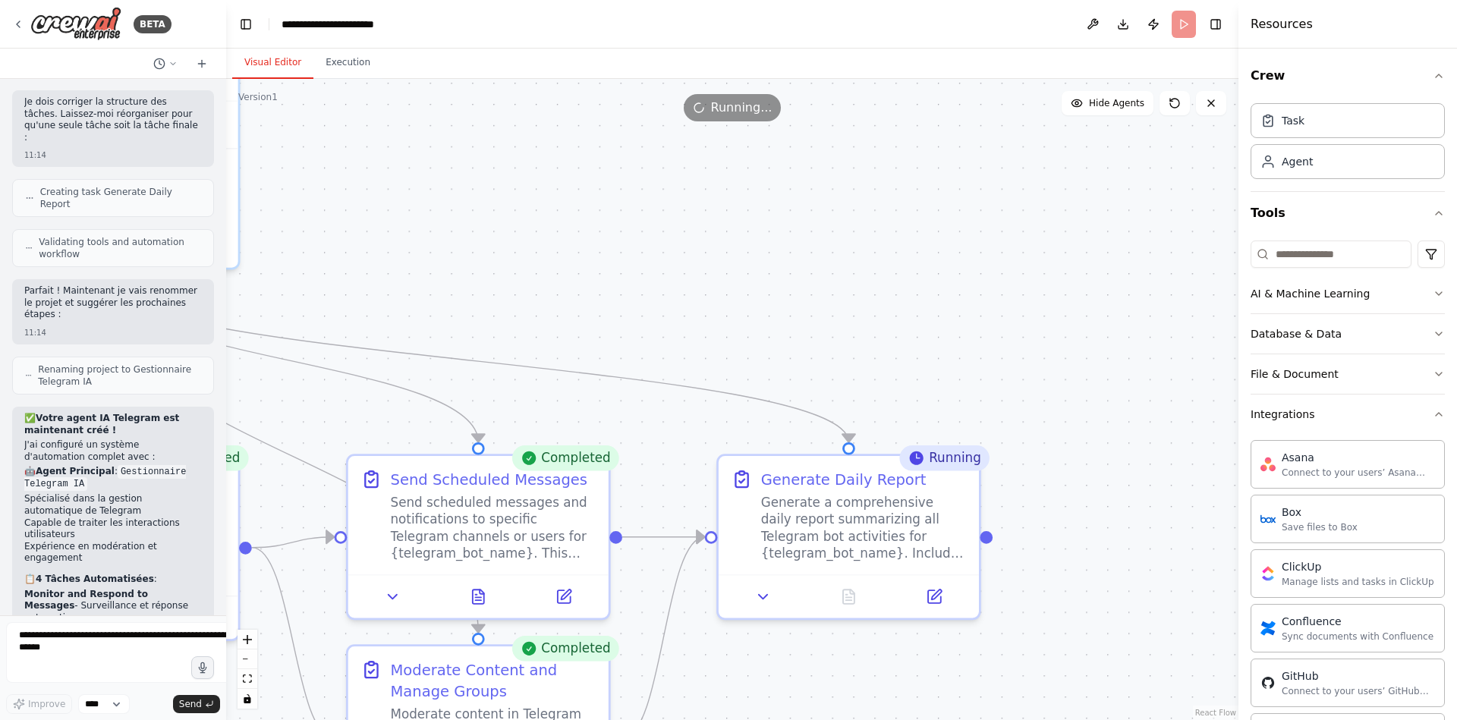
scroll to position [1664, 0]
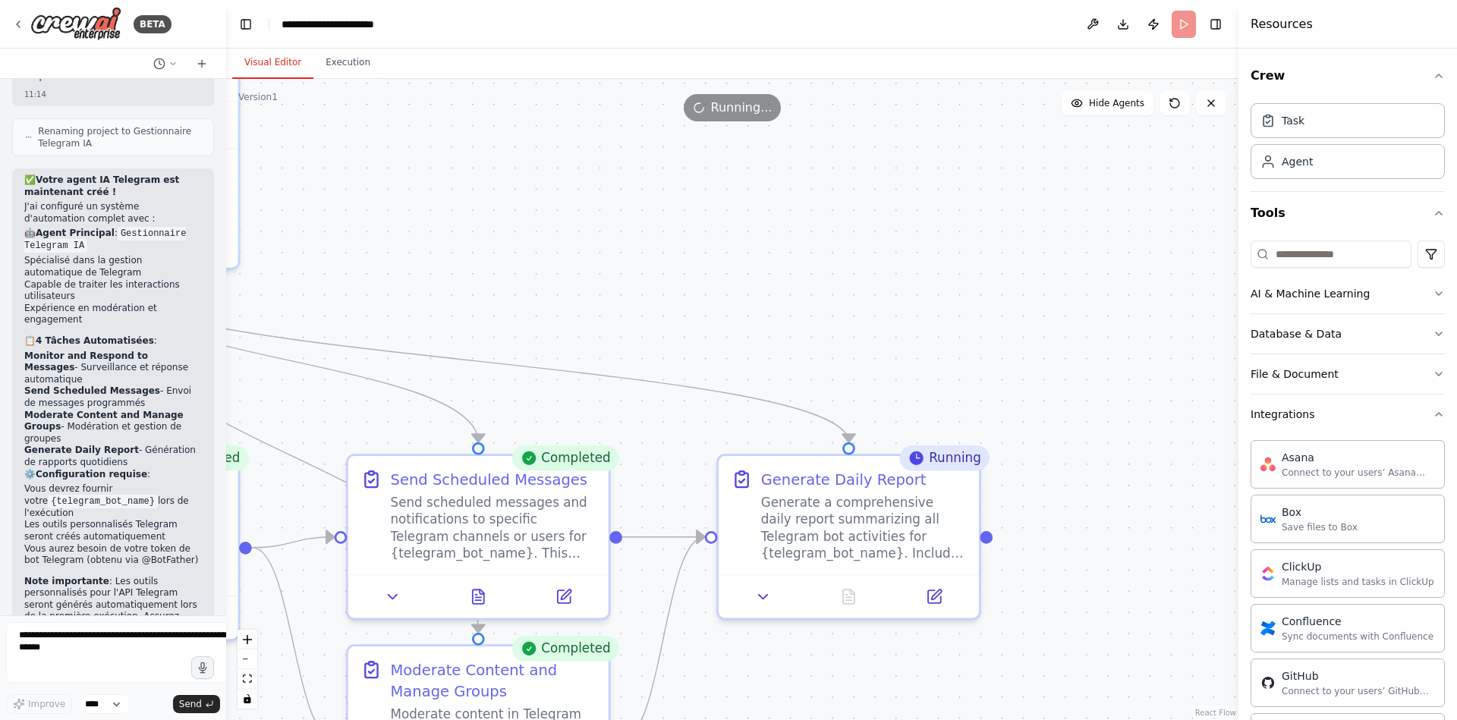
drag, startPoint x: 284, startPoint y: 404, endPoint x: 113, endPoint y: 400, distance: 171.5
click at [113, 400] on div "BETA creer un agent ia qui gerera mon telegram 11:12 ▶ Thought process Je vais …" at bounding box center [113, 360] width 226 height 720
click at [504, 275] on div ".deletable-edge-delete-btn { width: 20px; height: 20px; border: 0px solid #ffff…" at bounding box center [732, 399] width 1012 height 641
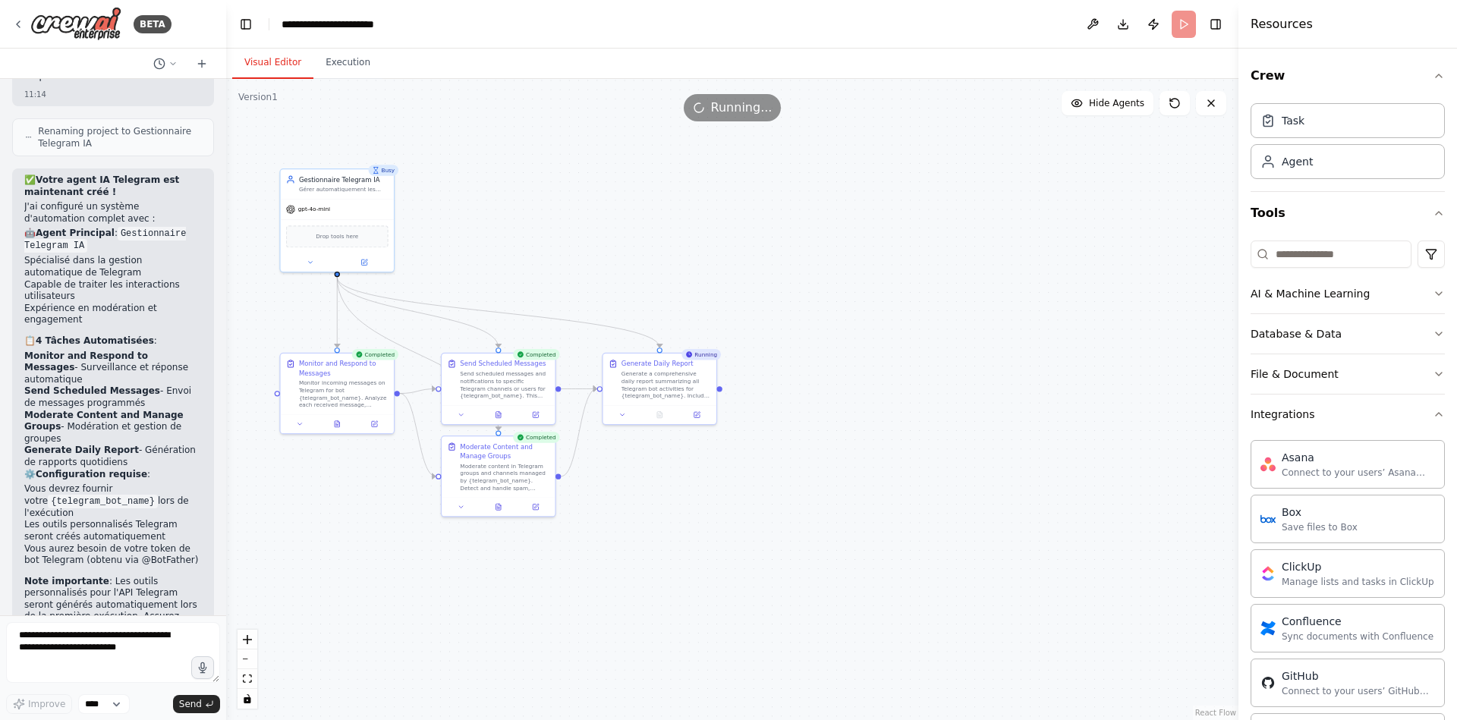
drag, startPoint x: 570, startPoint y: 244, endPoint x: 693, endPoint y: 240, distance: 123.7
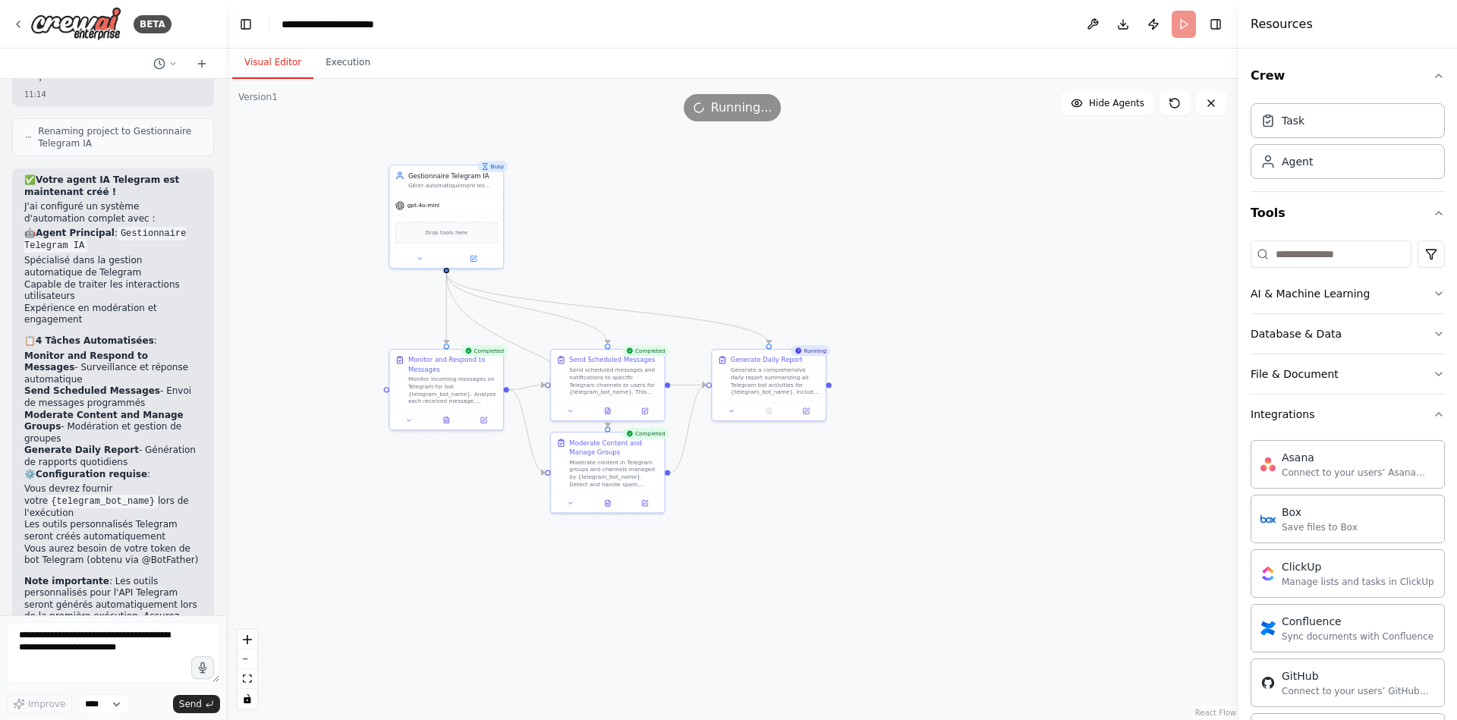
click at [707, 236] on div ".deletable-edge-delete-btn { width: 20px; height: 20px; border: 0px solid #ffff…" at bounding box center [732, 399] width 1012 height 641
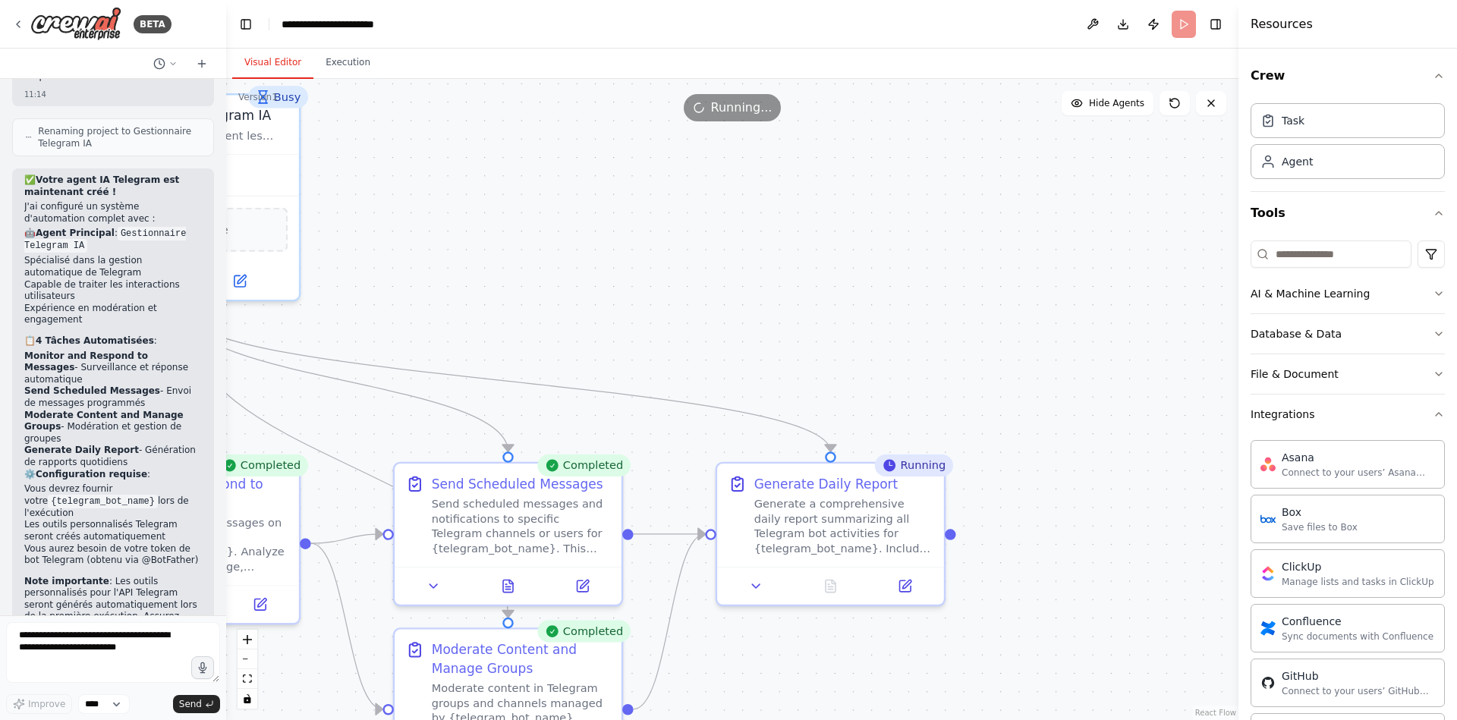
click at [977, 289] on div ".deletable-edge-delete-btn { width: 20px; height: 20px; border: 0px solid #ffff…" at bounding box center [732, 399] width 1012 height 641
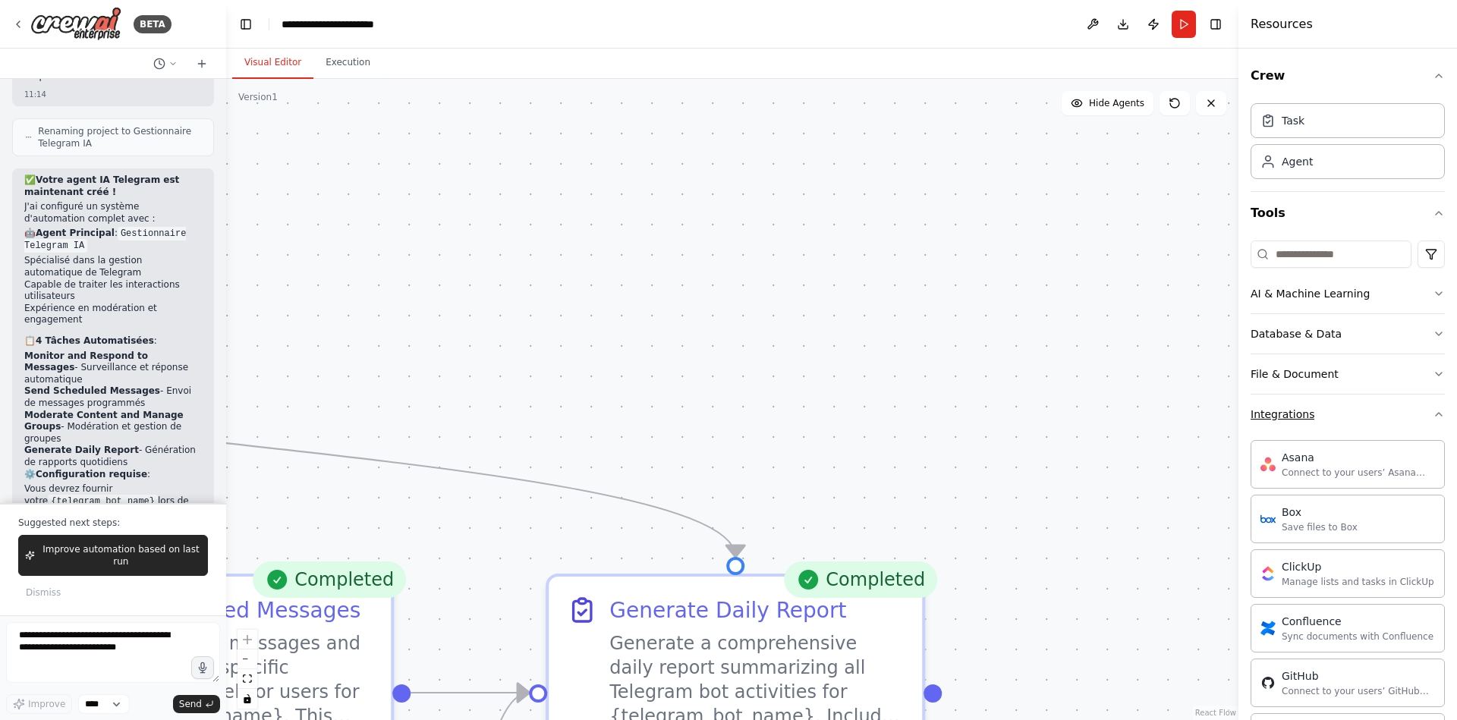
click at [1432, 410] on icon "button" at bounding box center [1438, 414] width 12 height 12
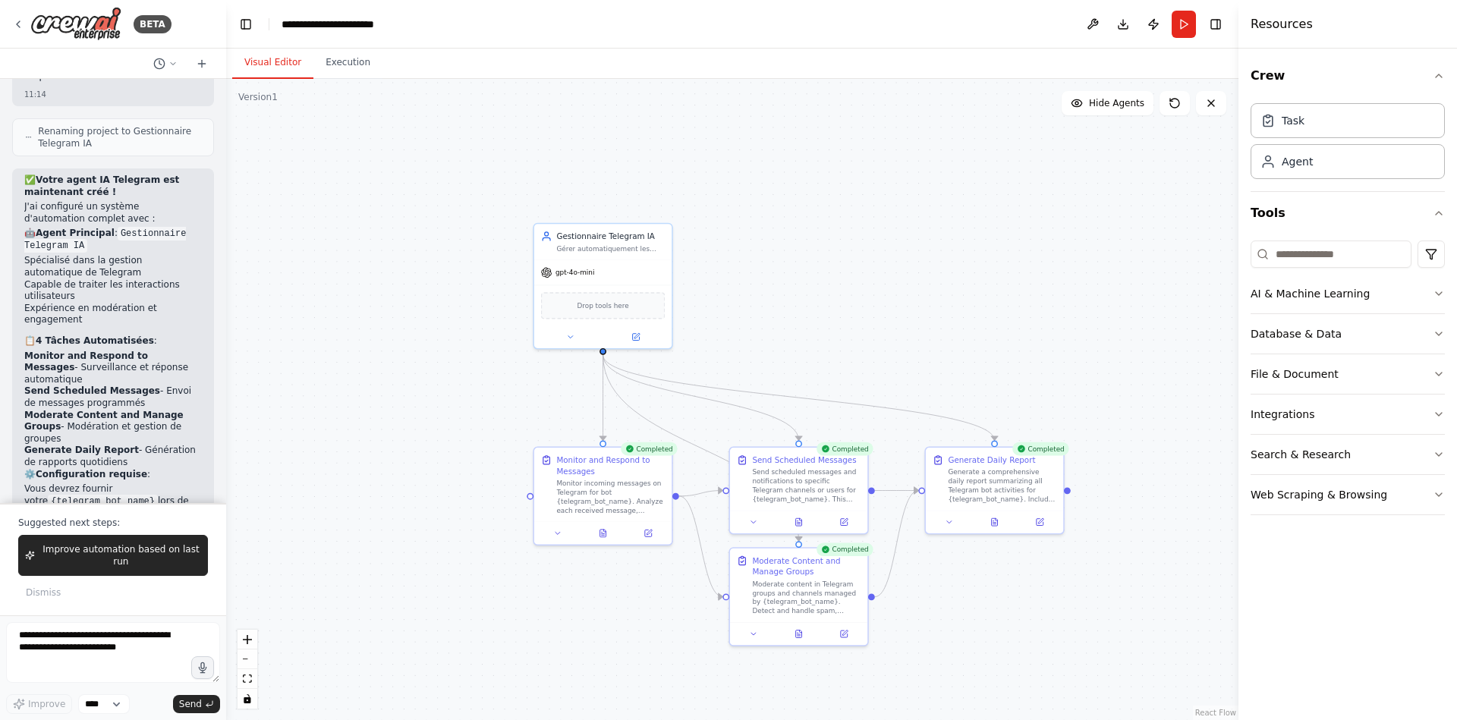
drag, startPoint x: 701, startPoint y: 262, endPoint x: 913, endPoint y: 313, distance: 217.8
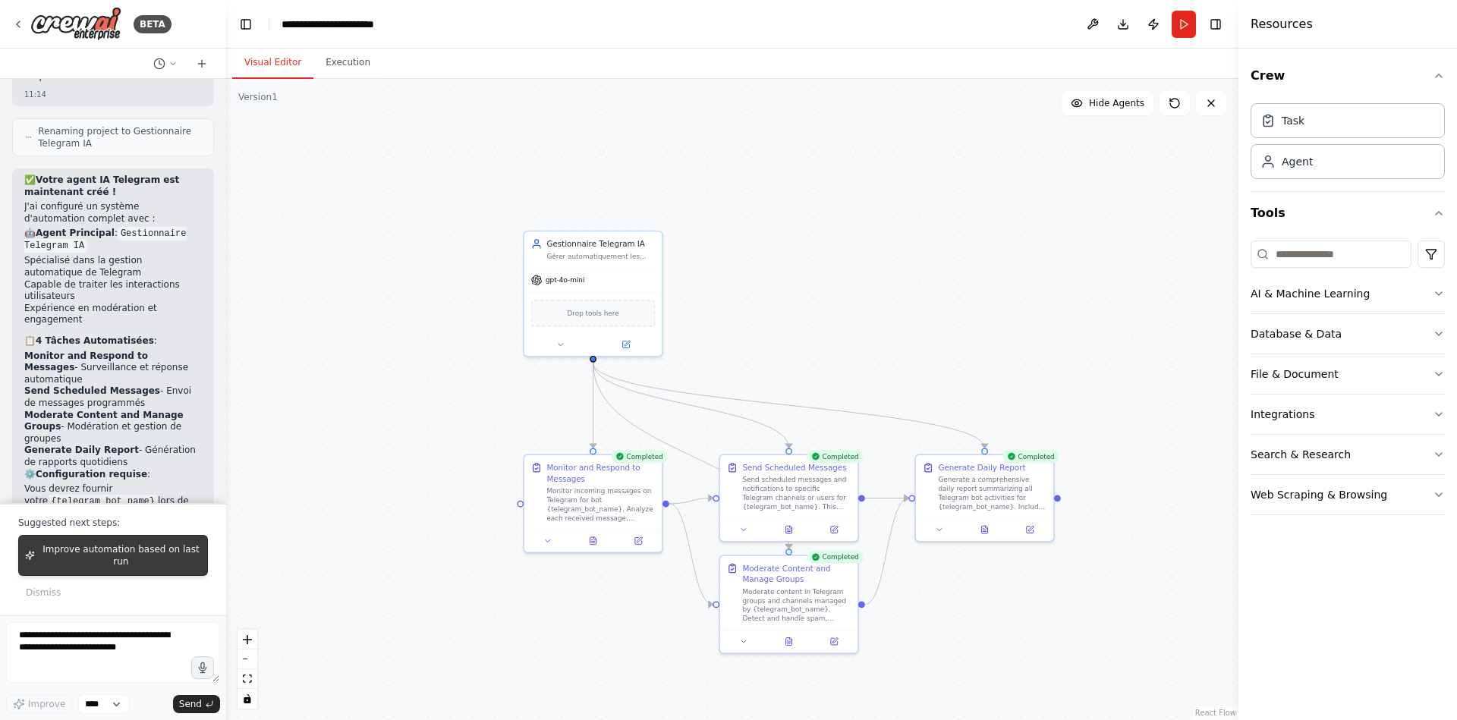
click at [143, 556] on span "Improve automation based on last run" at bounding box center [121, 555] width 160 height 24
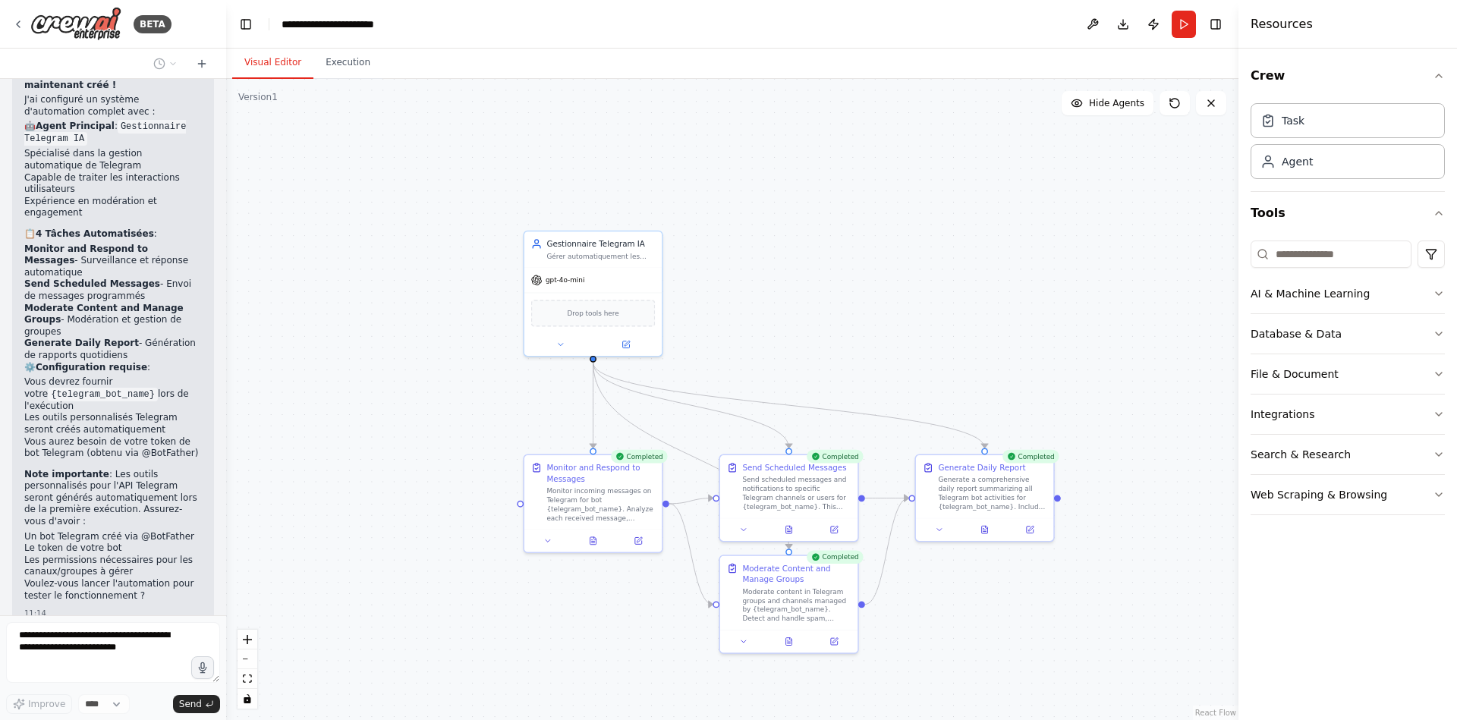
scroll to position [1810, 0]
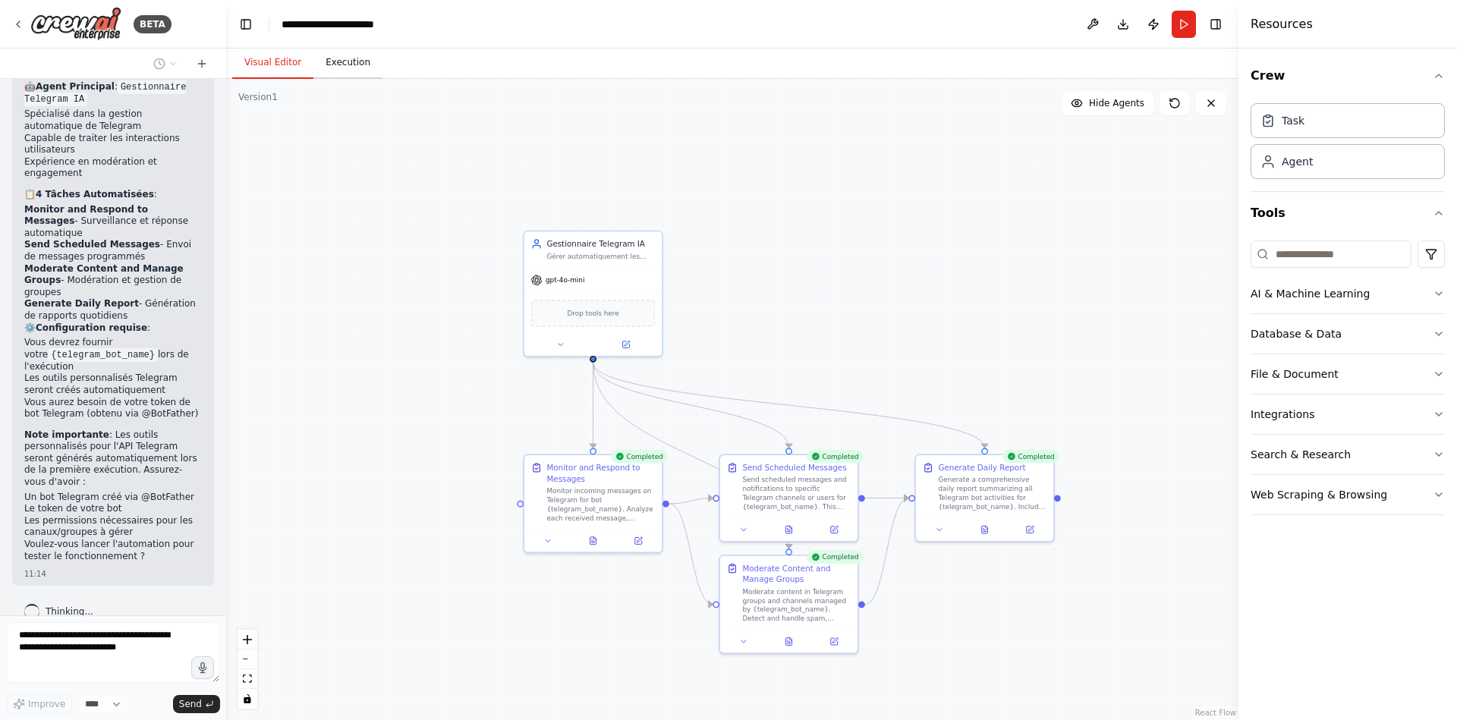
click at [347, 73] on button "Execution" at bounding box center [347, 63] width 69 height 32
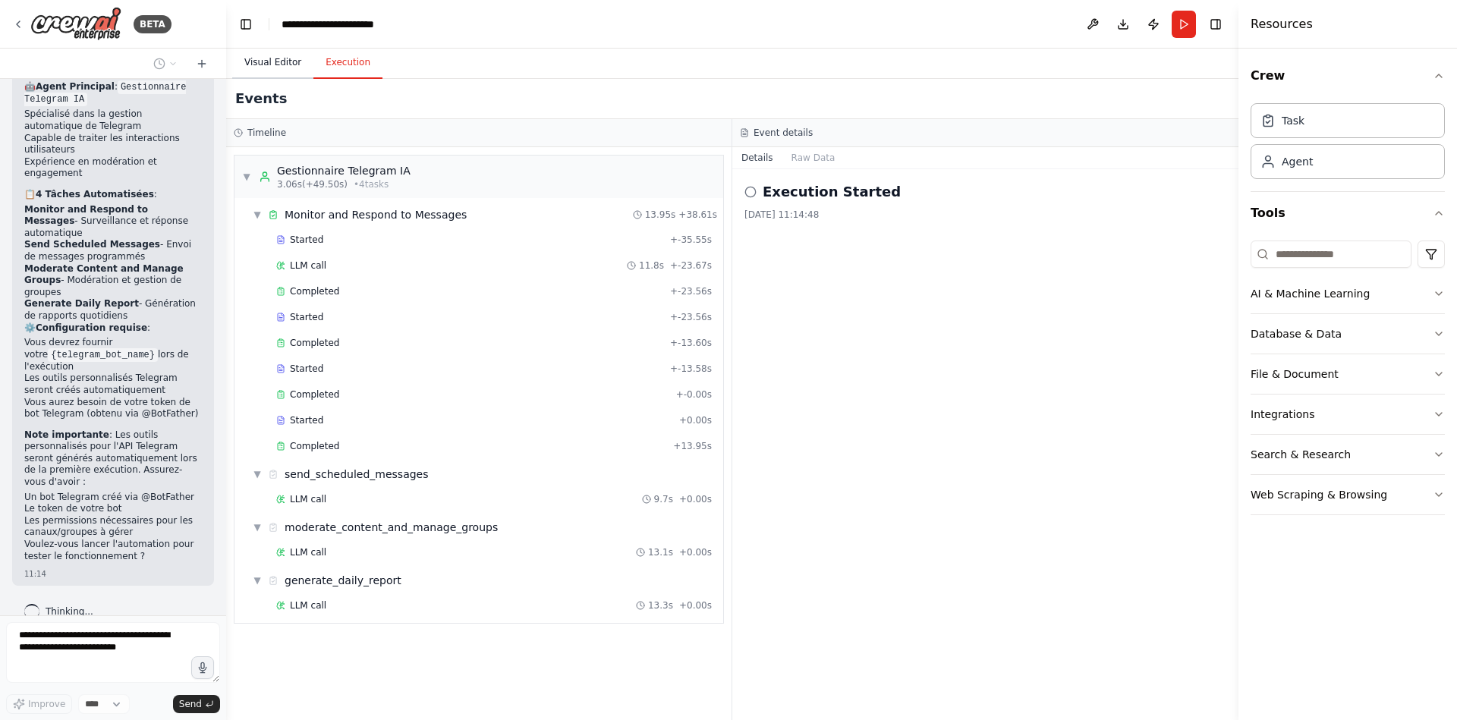
click at [286, 68] on button "Visual Editor" at bounding box center [272, 63] width 81 height 32
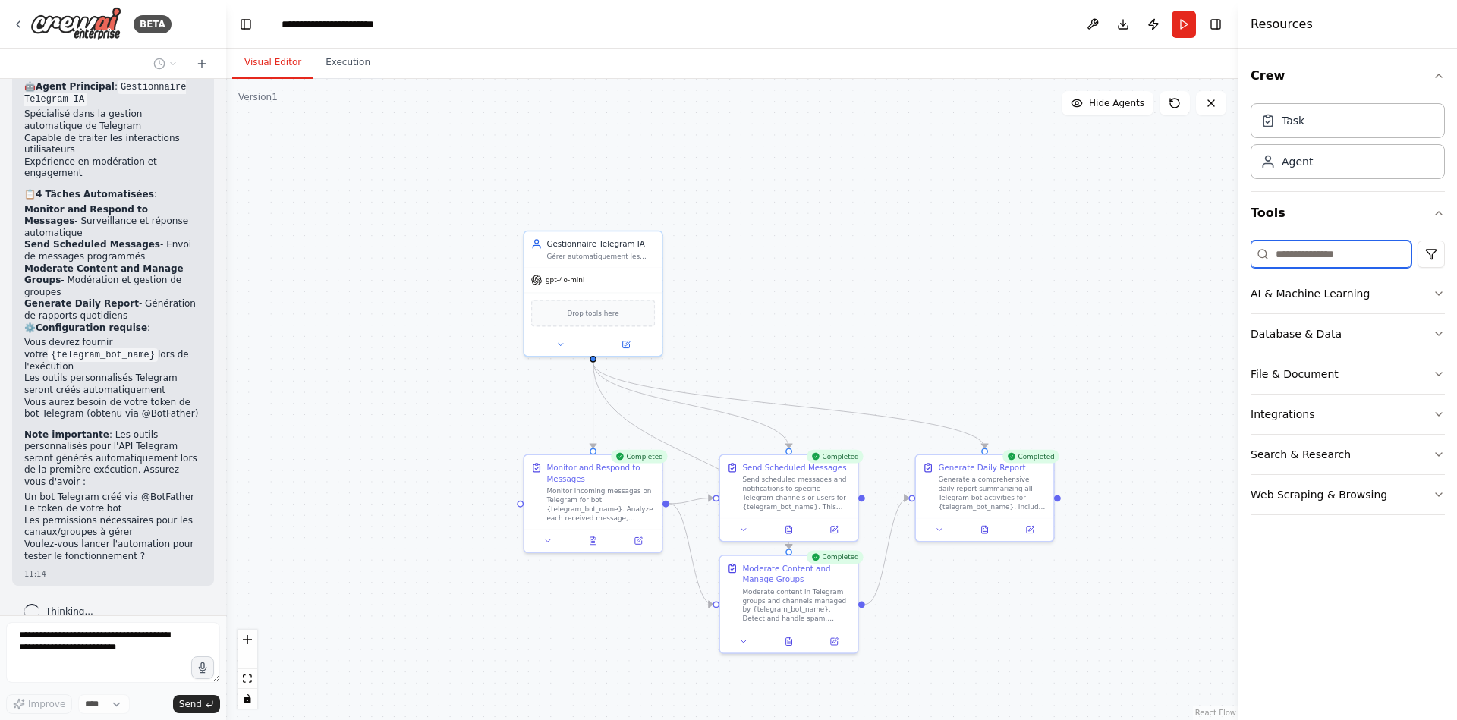
click at [1326, 259] on input at bounding box center [1330, 253] width 161 height 27
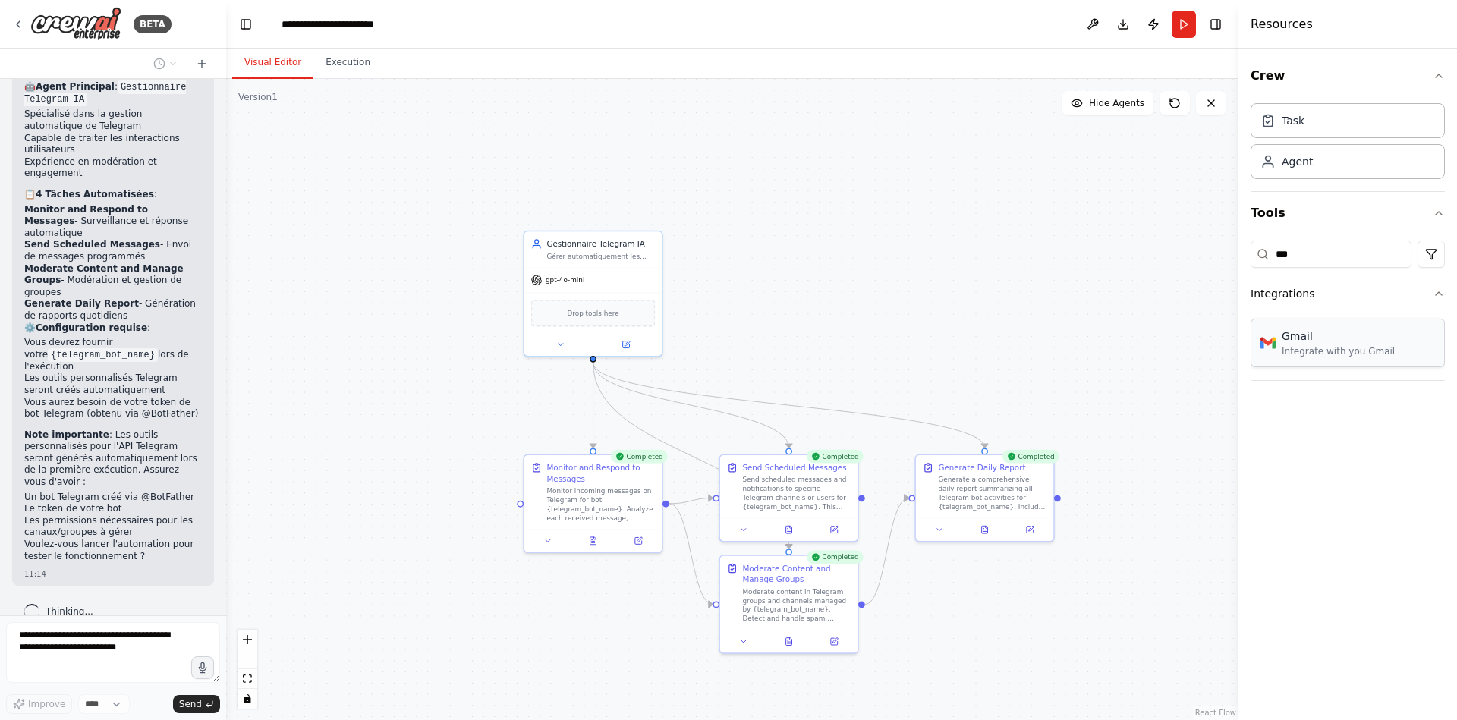
click at [1325, 358] on div "Gmail Integrate with you Gmail" at bounding box center [1347, 343] width 194 height 49
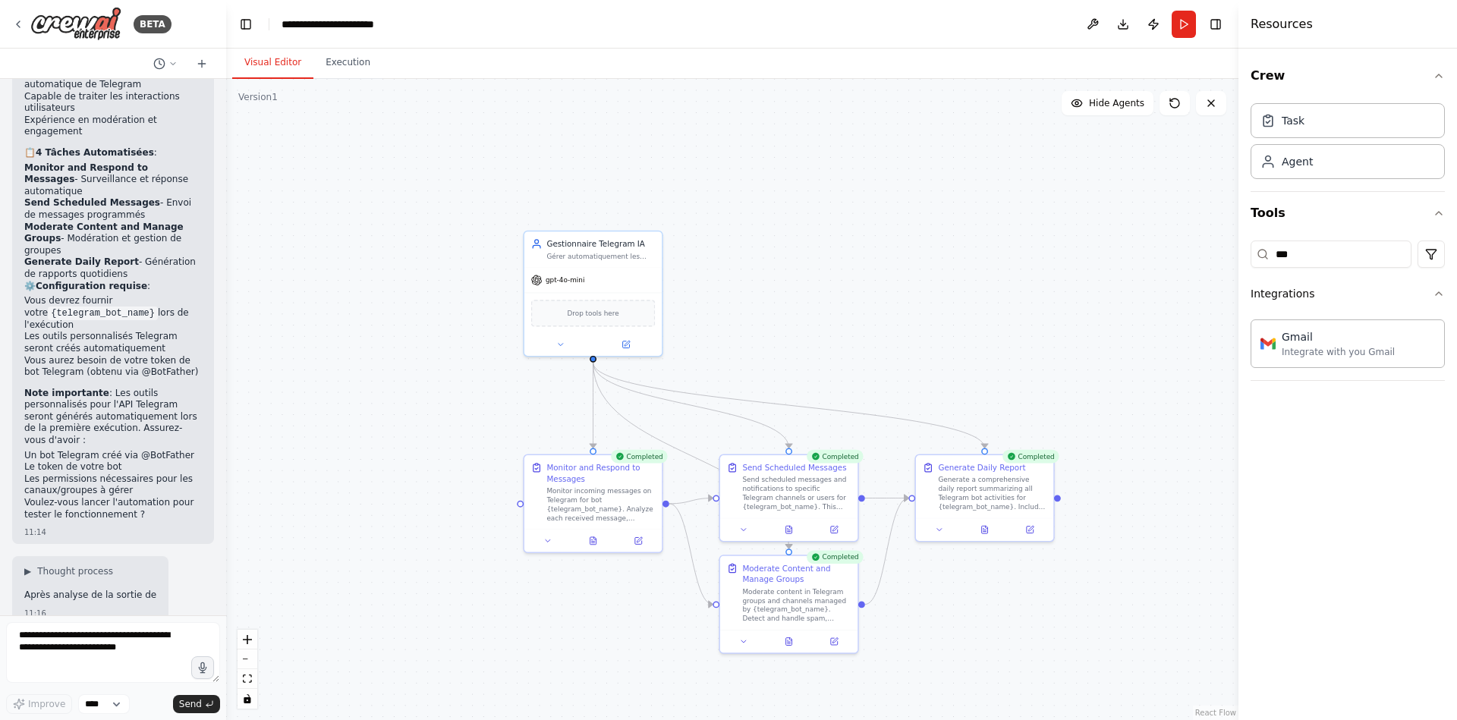
click at [592, 360] on div at bounding box center [592, 359] width 7 height 7
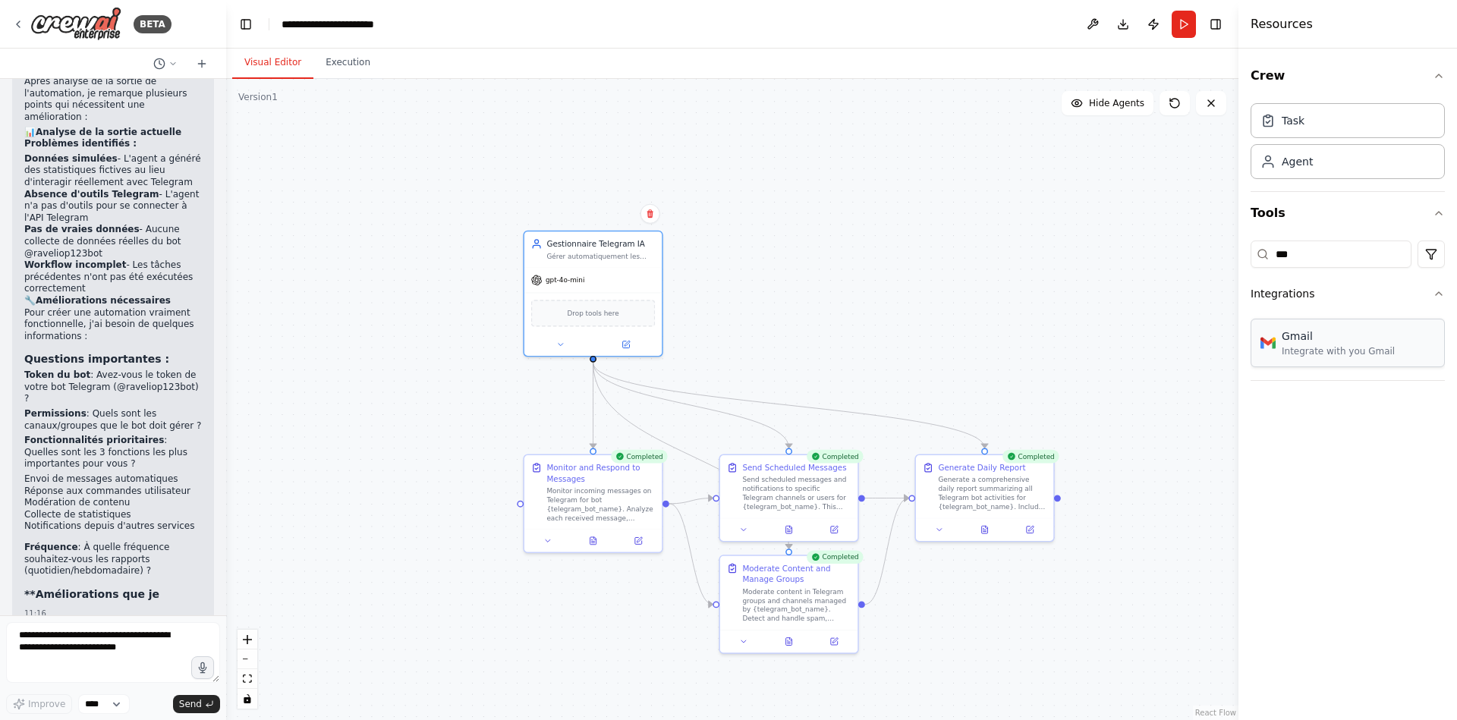
click at [1358, 346] on div "Integrate with you Gmail" at bounding box center [1337, 351] width 113 height 12
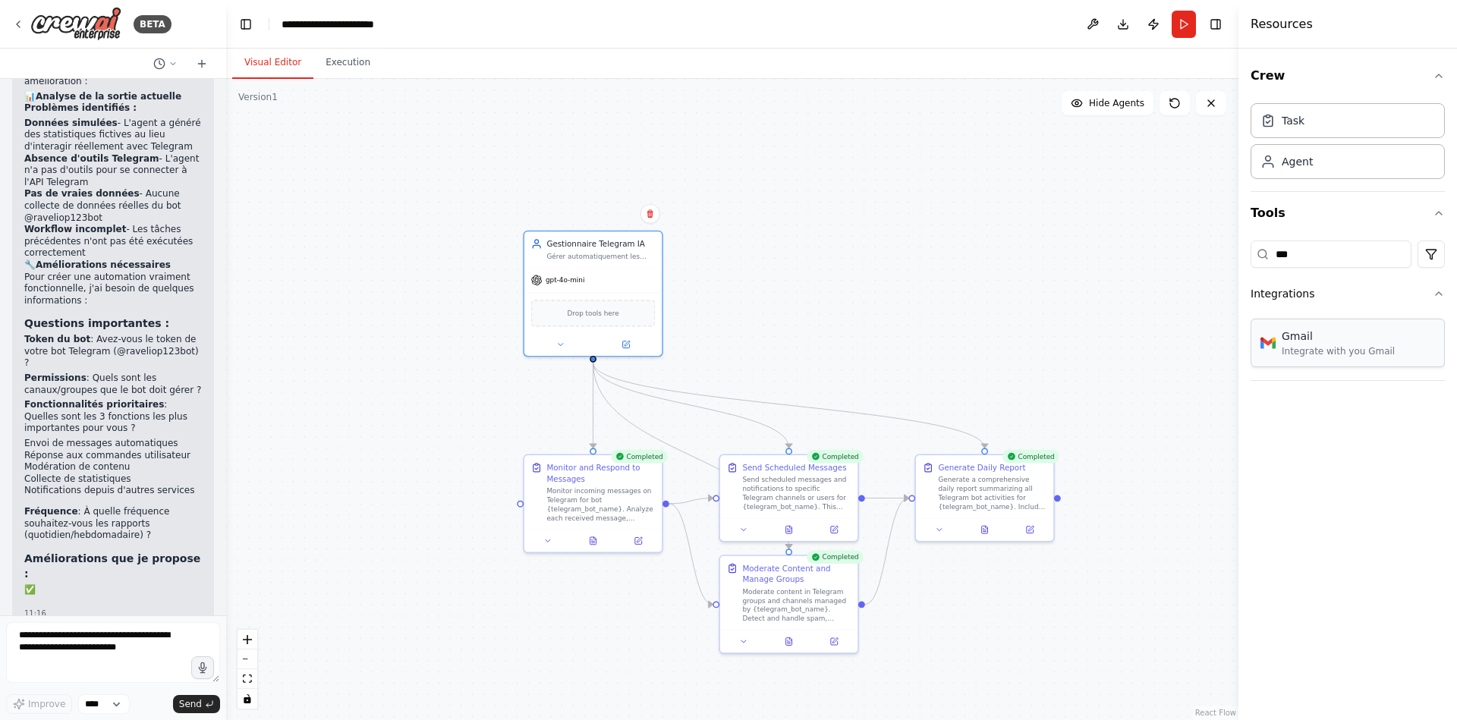
click at [1358, 346] on div "Integrate with you Gmail" at bounding box center [1337, 351] width 113 height 12
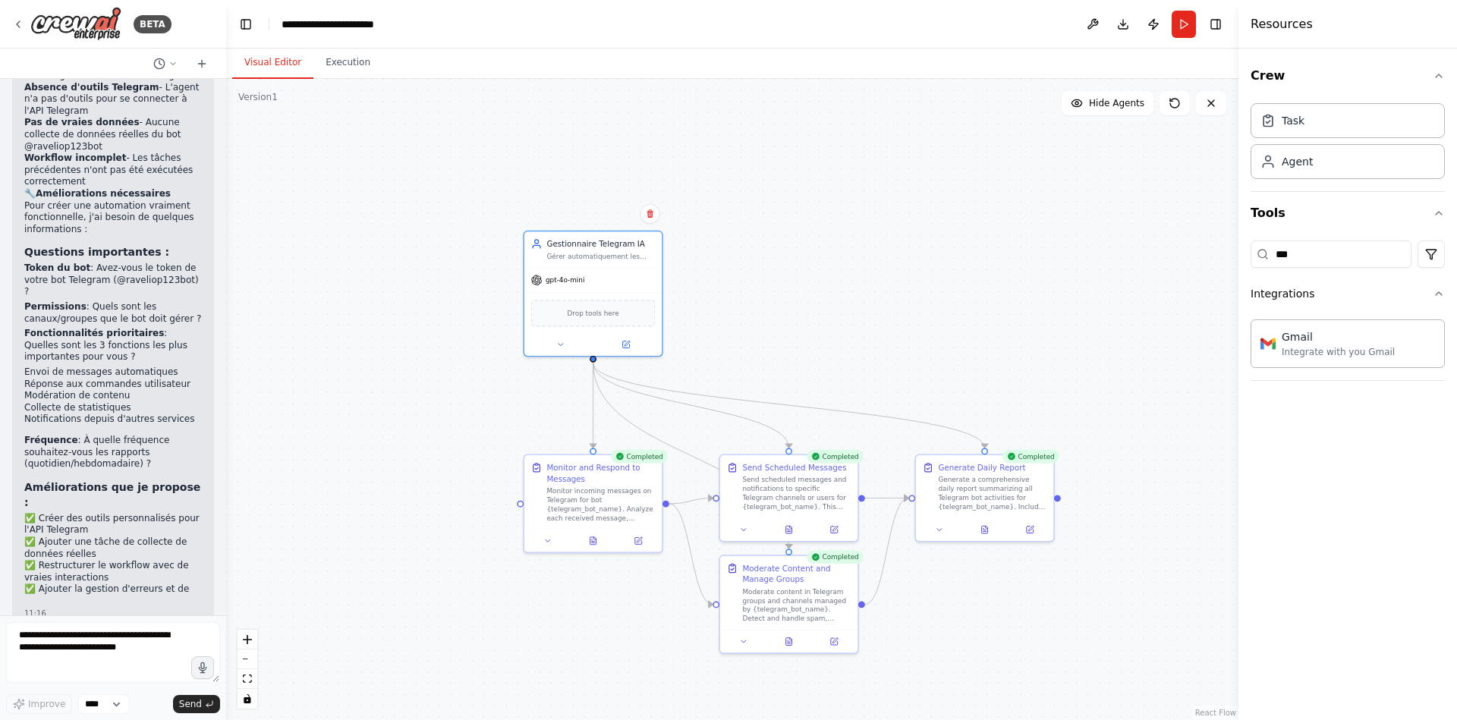
click at [828, 360] on div ".deletable-edge-delete-btn { width: 20px; height: 20px; border: 0px solid #ffff…" at bounding box center [732, 399] width 1012 height 641
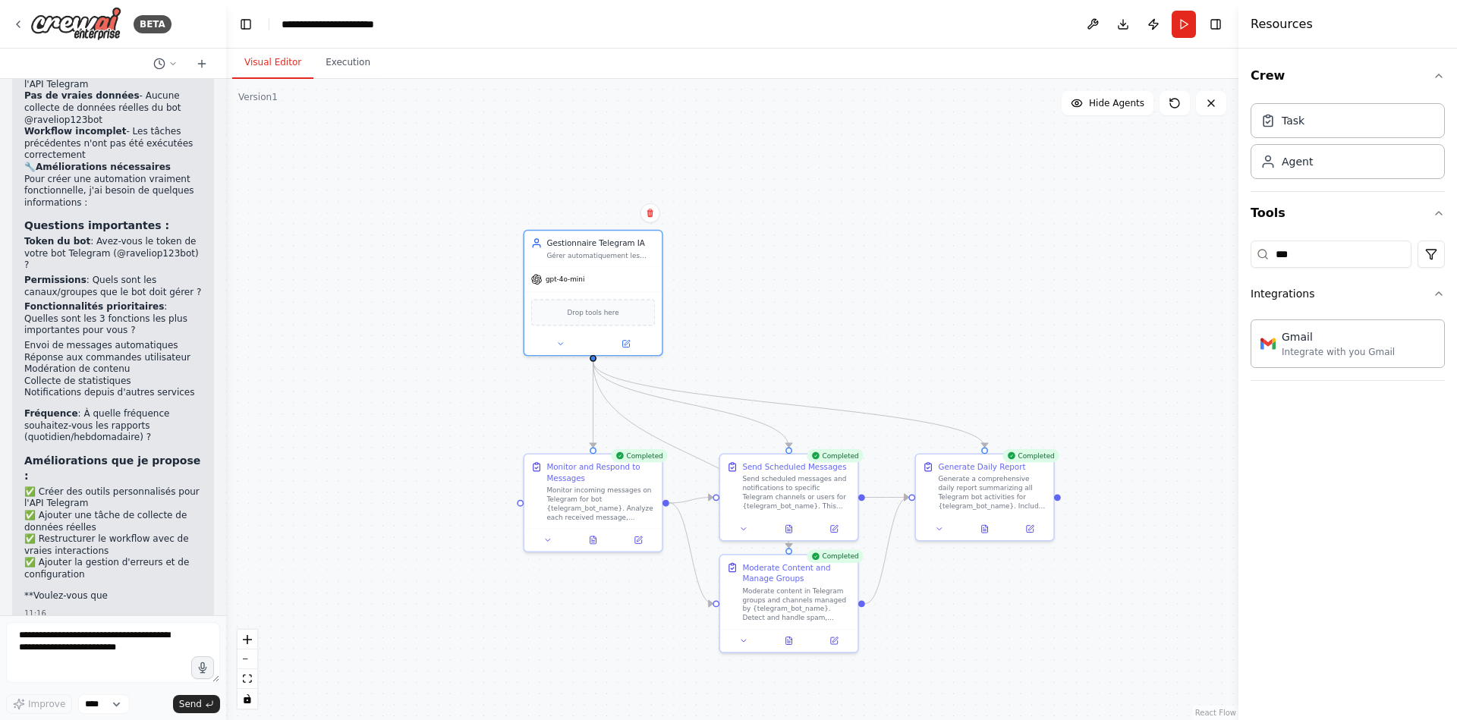
click at [828, 360] on div ".deletable-edge-delete-btn { width: 20px; height: 20px; border: 0px solid #ffff…" at bounding box center [732, 399] width 1012 height 641
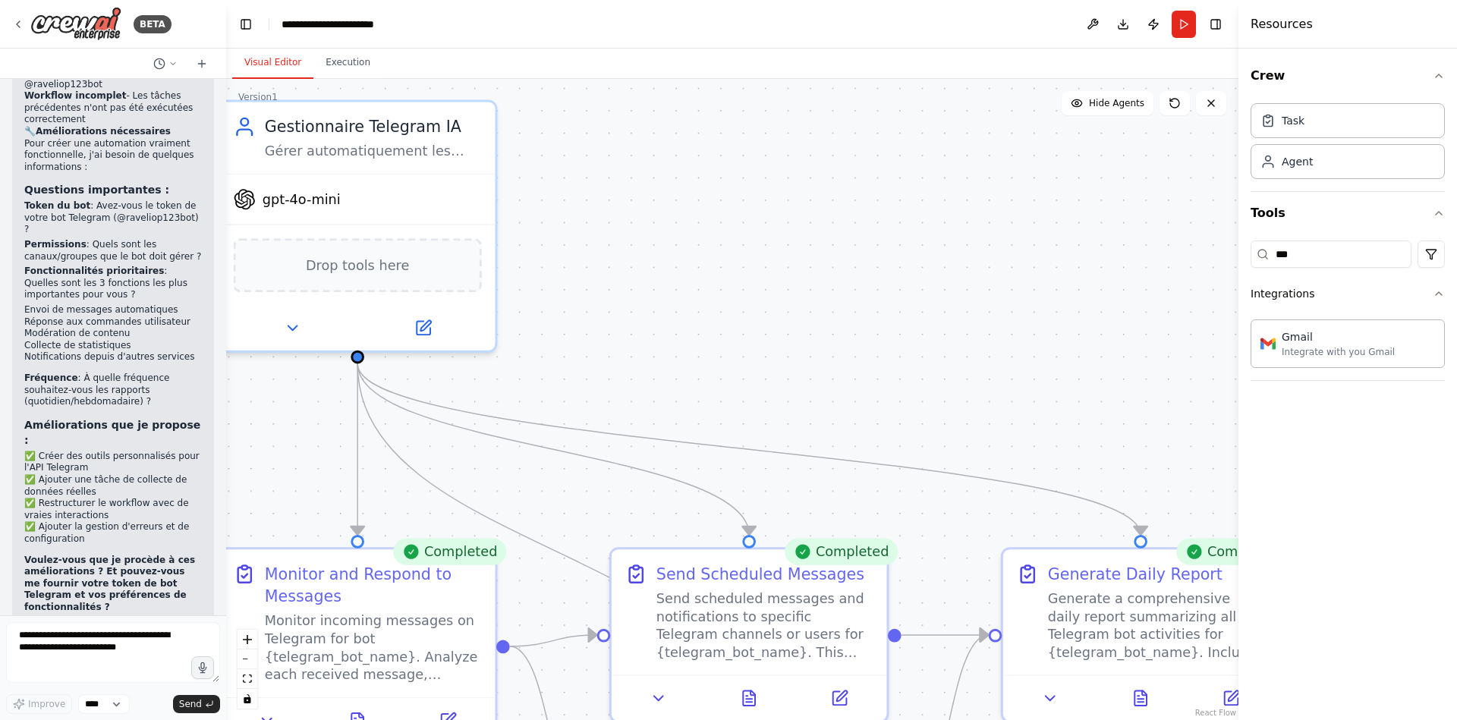
scroll to position [2546, 0]
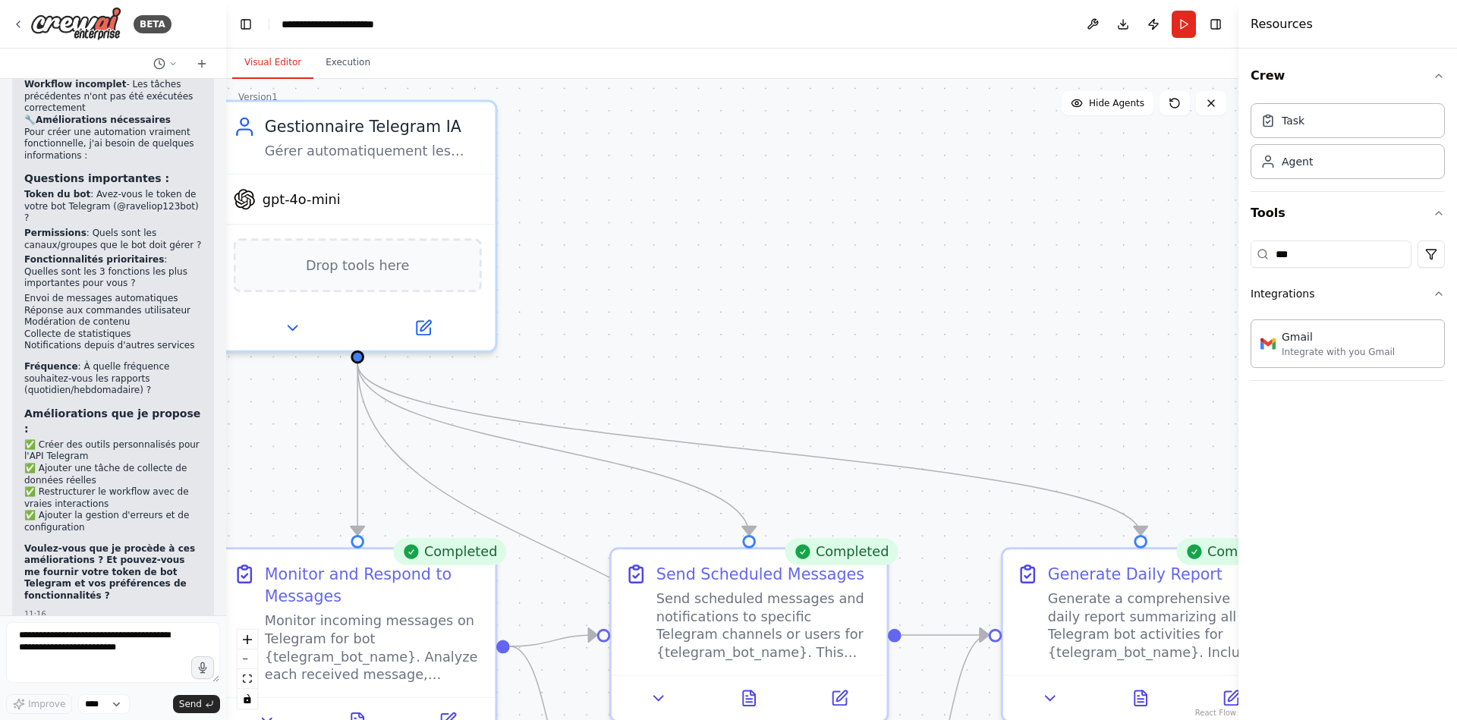
drag, startPoint x: 839, startPoint y: 329, endPoint x: 922, endPoint y: 250, distance: 115.4
click at [921, 250] on div ".deletable-edge-delete-btn { width: 20px; height: 20px; border: 0px solid #ffff…" at bounding box center [732, 399] width 1012 height 641
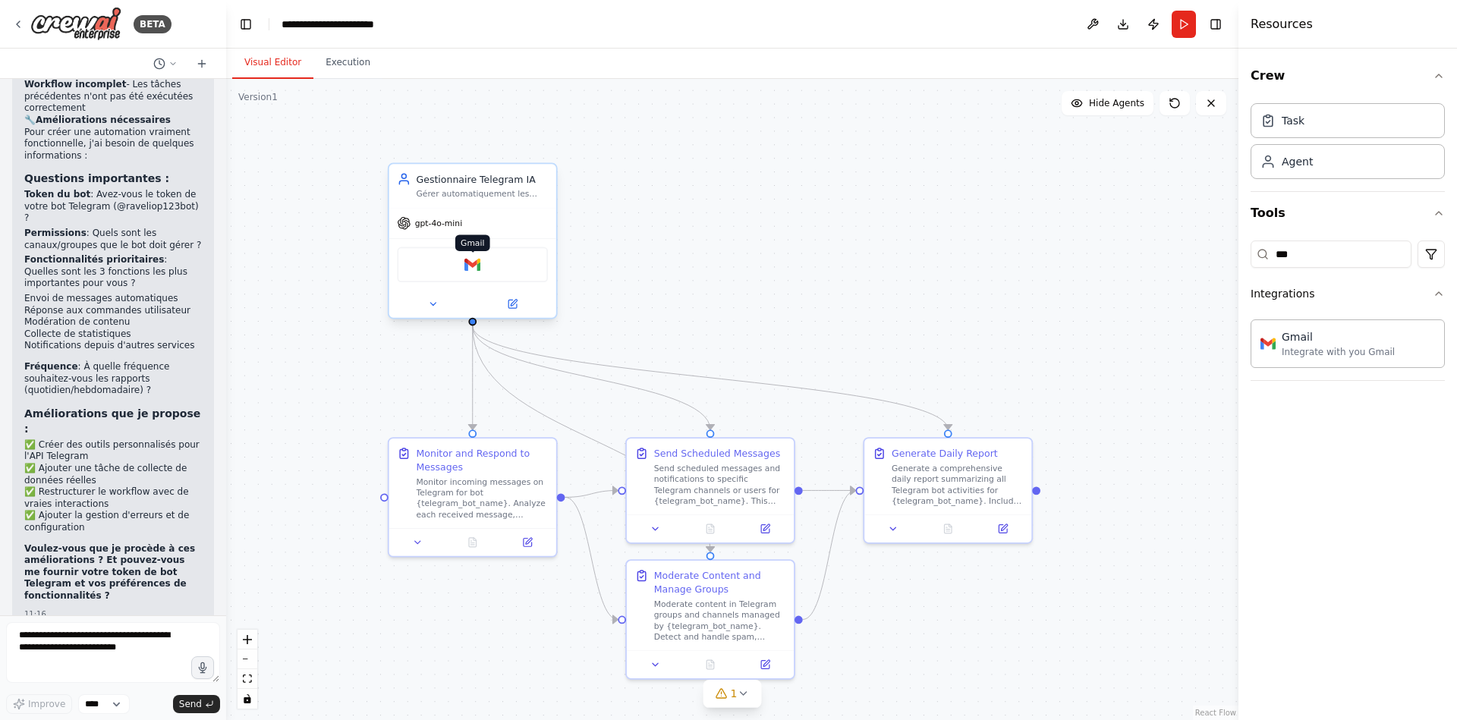
click at [476, 265] on img at bounding box center [472, 264] width 16 height 16
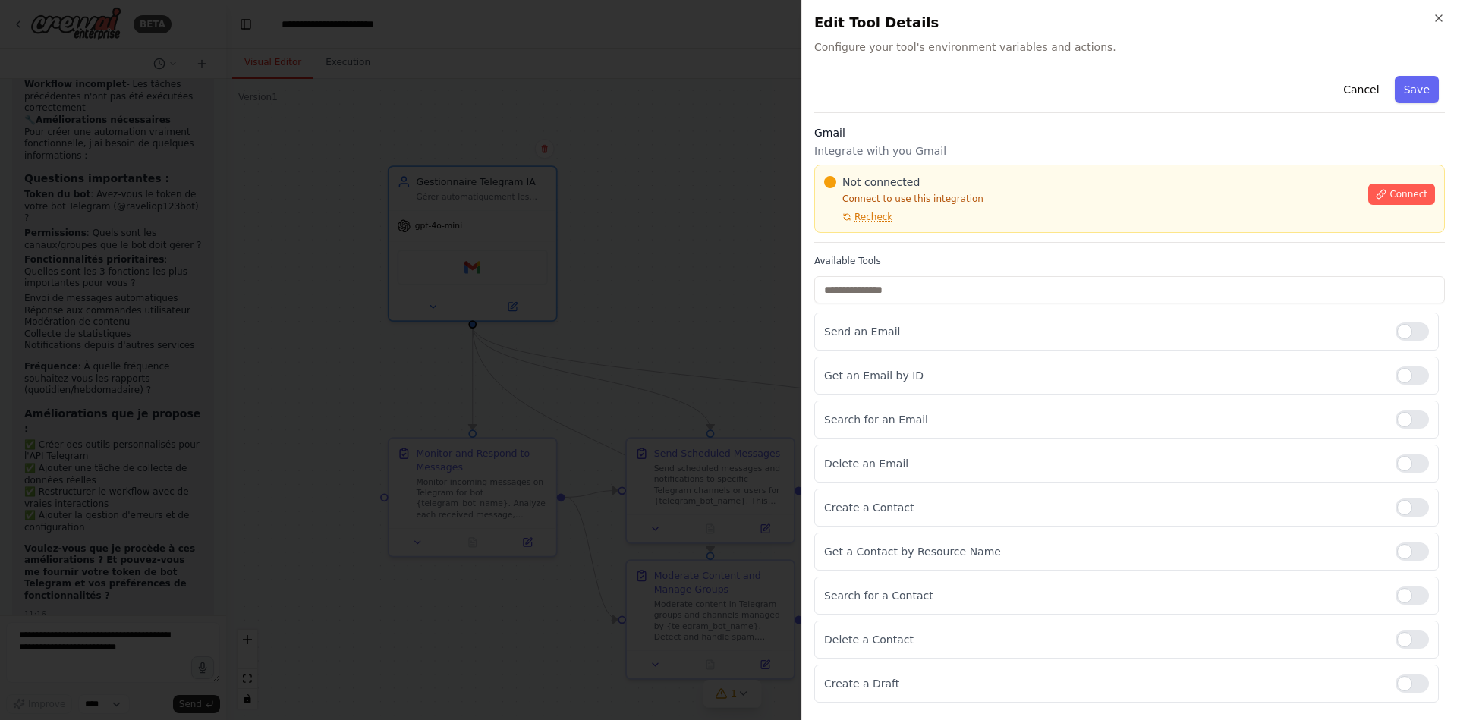
click at [695, 291] on div at bounding box center [728, 360] width 1457 height 720
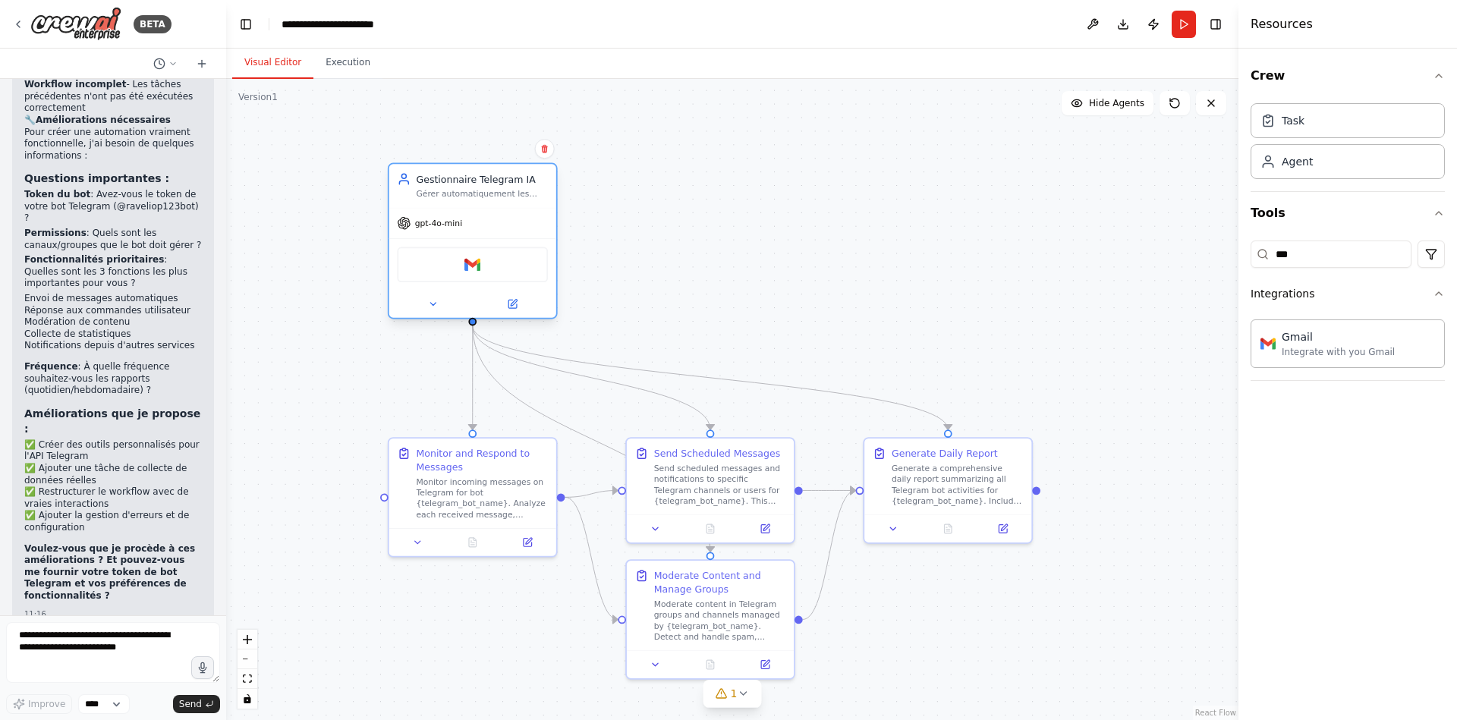
click at [496, 200] on div "Gestionnaire Telegram IA Gérer automatiquement les interactions sur Telegram, i…" at bounding box center [472, 185] width 167 height 43
click at [494, 190] on div "Gérer automatiquement les interactions sur Telegram, incluant l'envoi de messag…" at bounding box center [482, 194] width 132 height 11
drag, startPoint x: 520, startPoint y: 202, endPoint x: 461, endPoint y: 208, distance: 58.7
click at [461, 208] on div "Gestionnaire Telegram IA Gérer automatiquement les interactions sur Telegram, i…" at bounding box center [473, 241] width 170 height 156
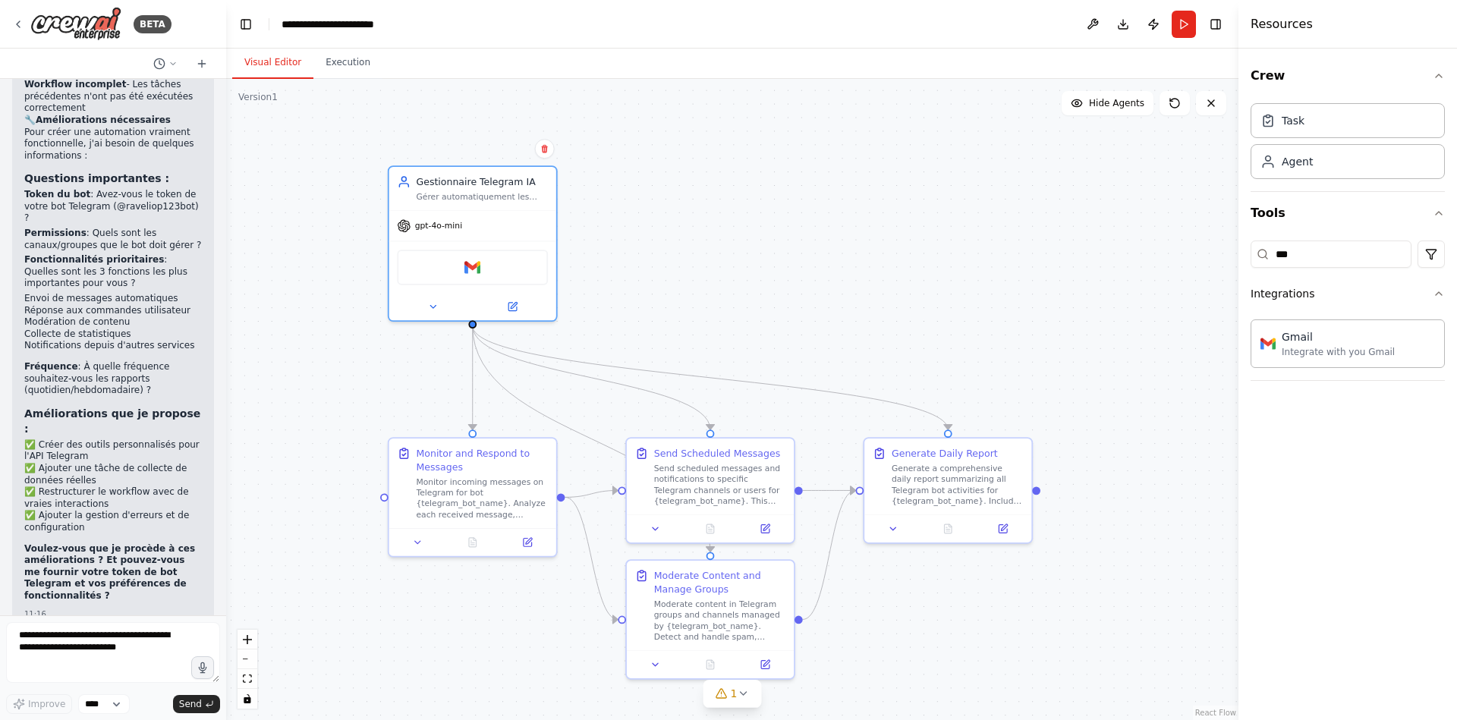
click at [662, 214] on div ".deletable-edge-delete-btn { width: 20px; height: 20px; border: 0px solid #ffff…" at bounding box center [732, 399] width 1012 height 641
click at [470, 272] on div "Gmail" at bounding box center [472, 265] width 151 height 36
drag, startPoint x: 1326, startPoint y: 257, endPoint x: 1261, endPoint y: 269, distance: 66.2
click at [1261, 269] on div "*** Integrations Gmail Integrate with you Gmail" at bounding box center [1347, 307] width 194 height 146
type input "*"
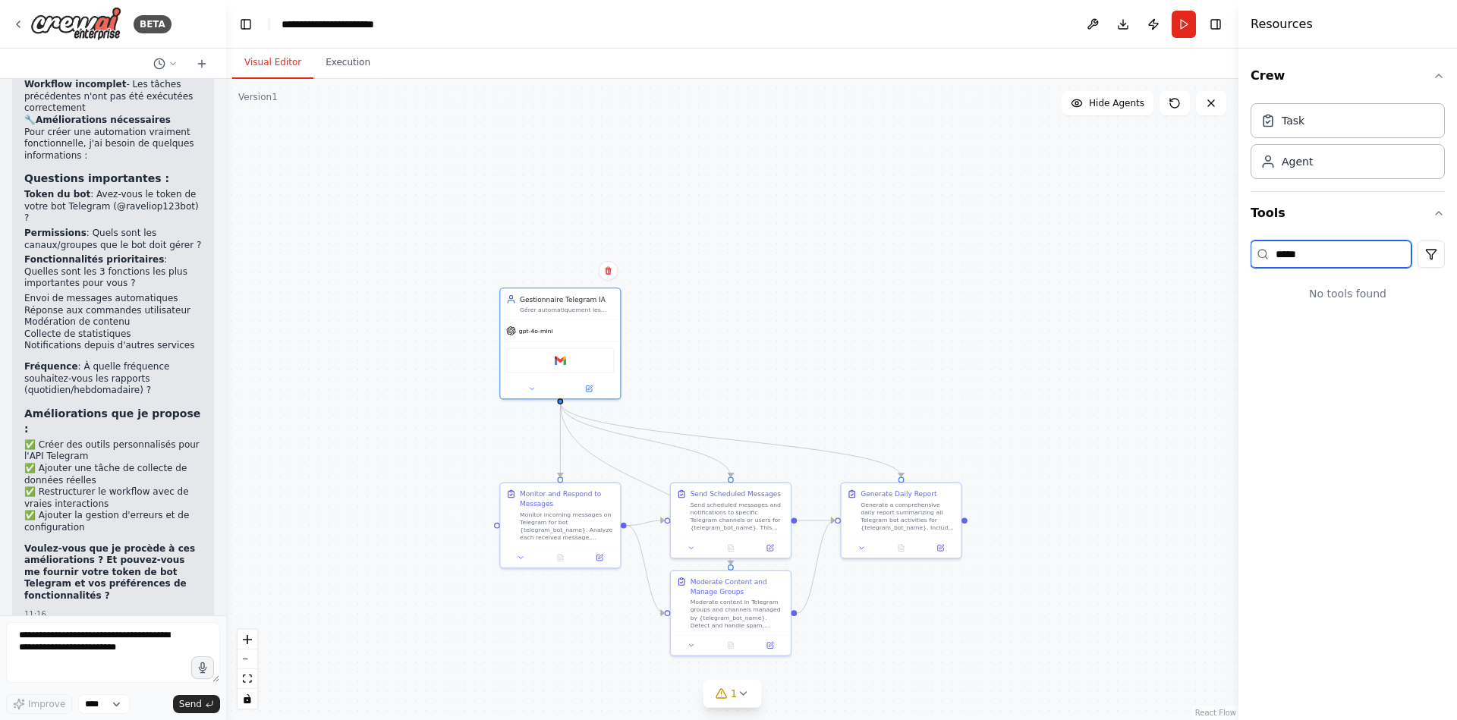
type input "*****"
